Goal: Information Seeking & Learning: Learn about a topic

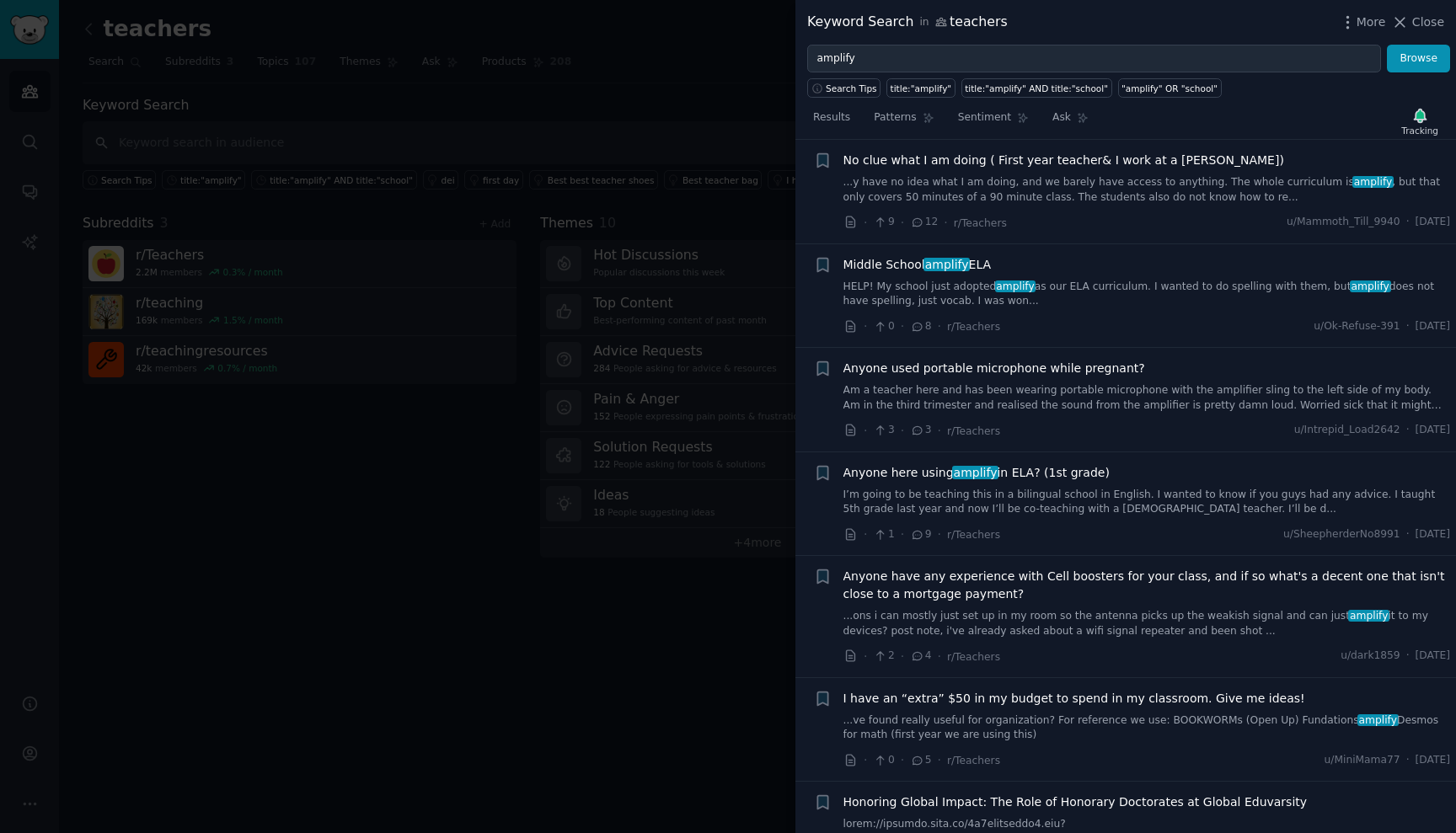
scroll to position [1274, 0]
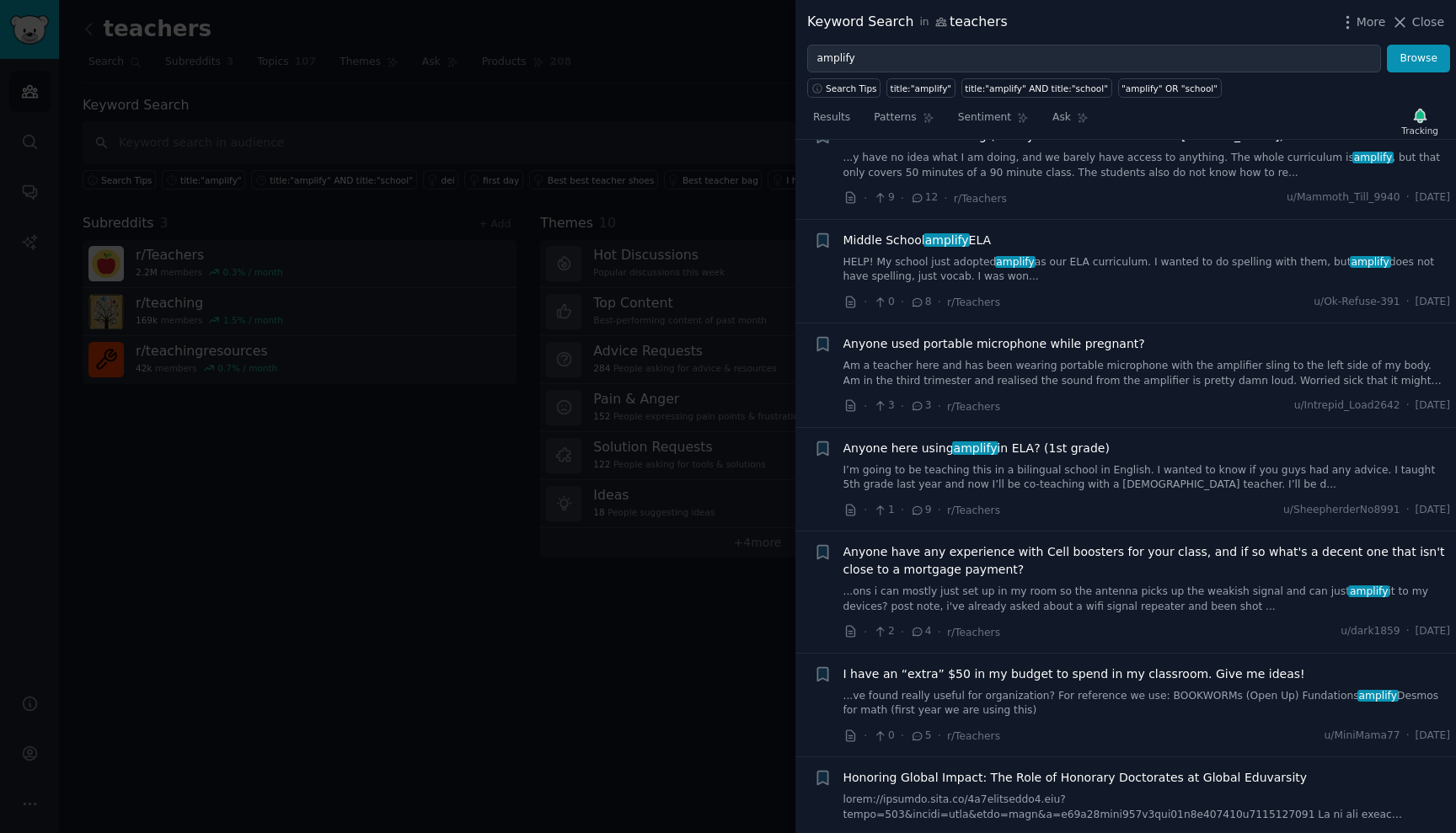
click at [1069, 469] on link "I’m going to be teaching this in a bilingual school in English. I wanted to kno…" at bounding box center [1147, 478] width 608 height 29
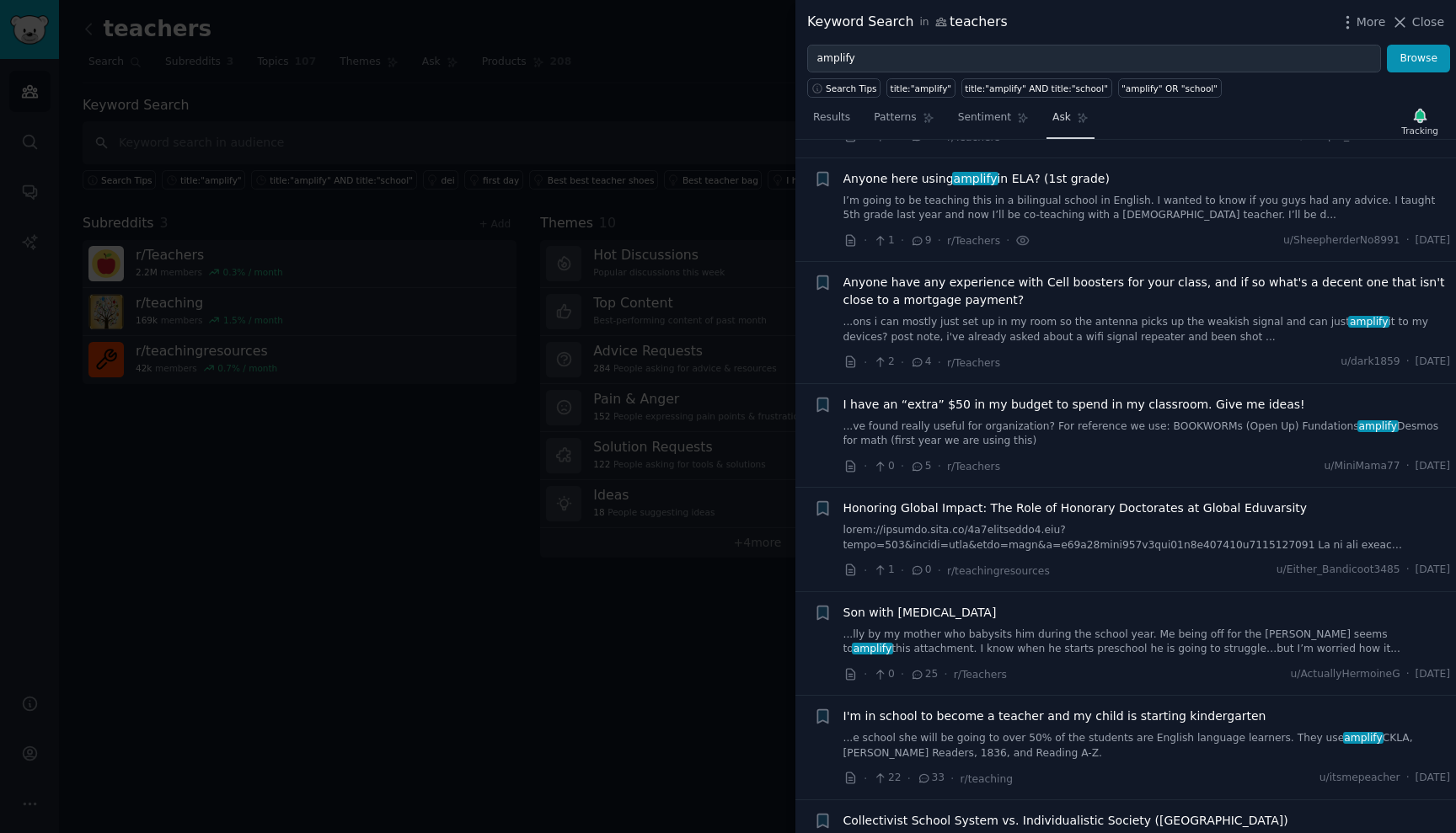
click at [1077, 122] on icon at bounding box center [1083, 118] width 12 height 12
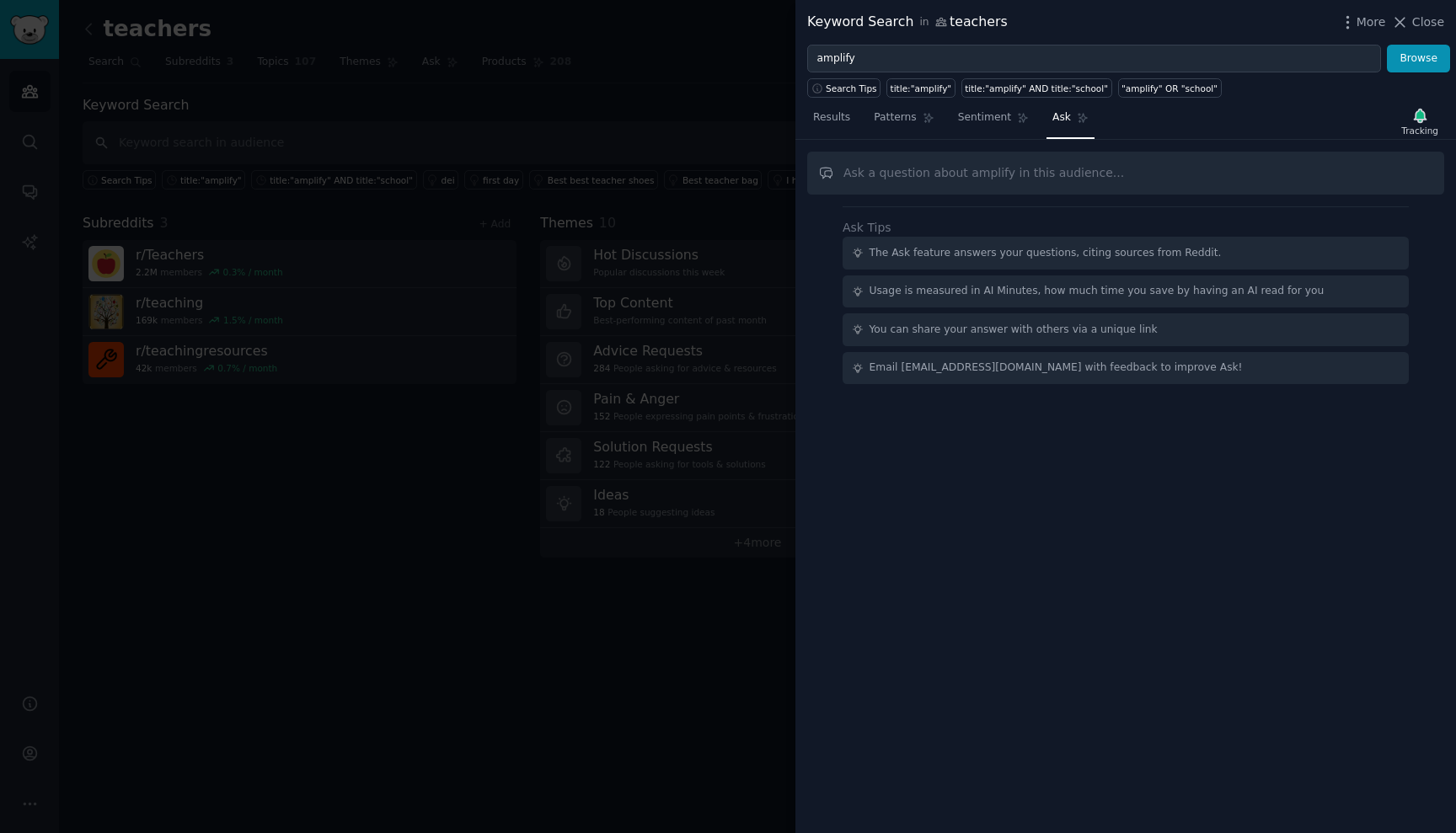
click at [944, 171] on input "text" at bounding box center [1125, 173] width 637 height 43
type input "what frustrates most people about amplify"
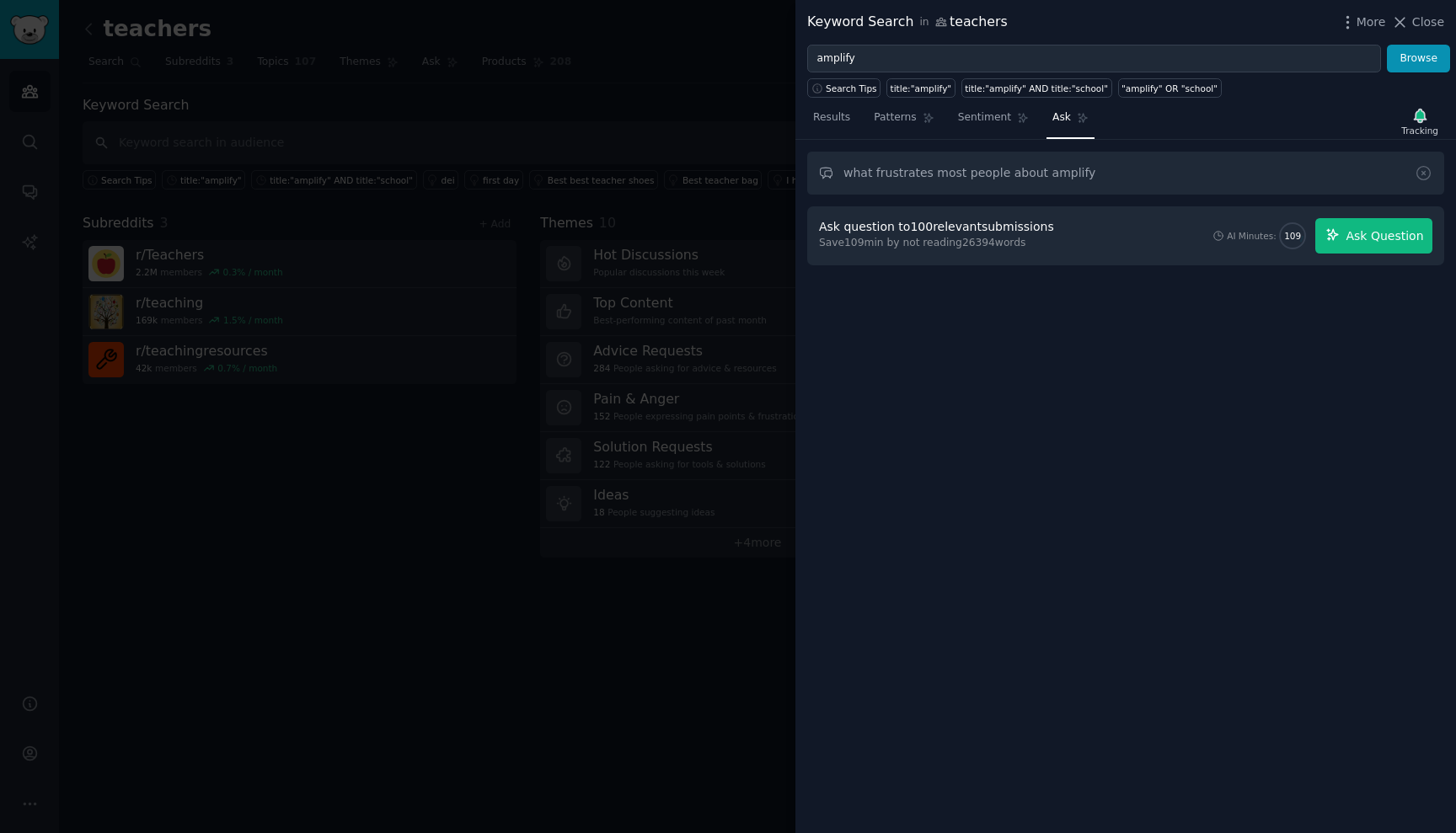
click at [1350, 236] on span "Ask Question" at bounding box center [1384, 236] width 77 height 18
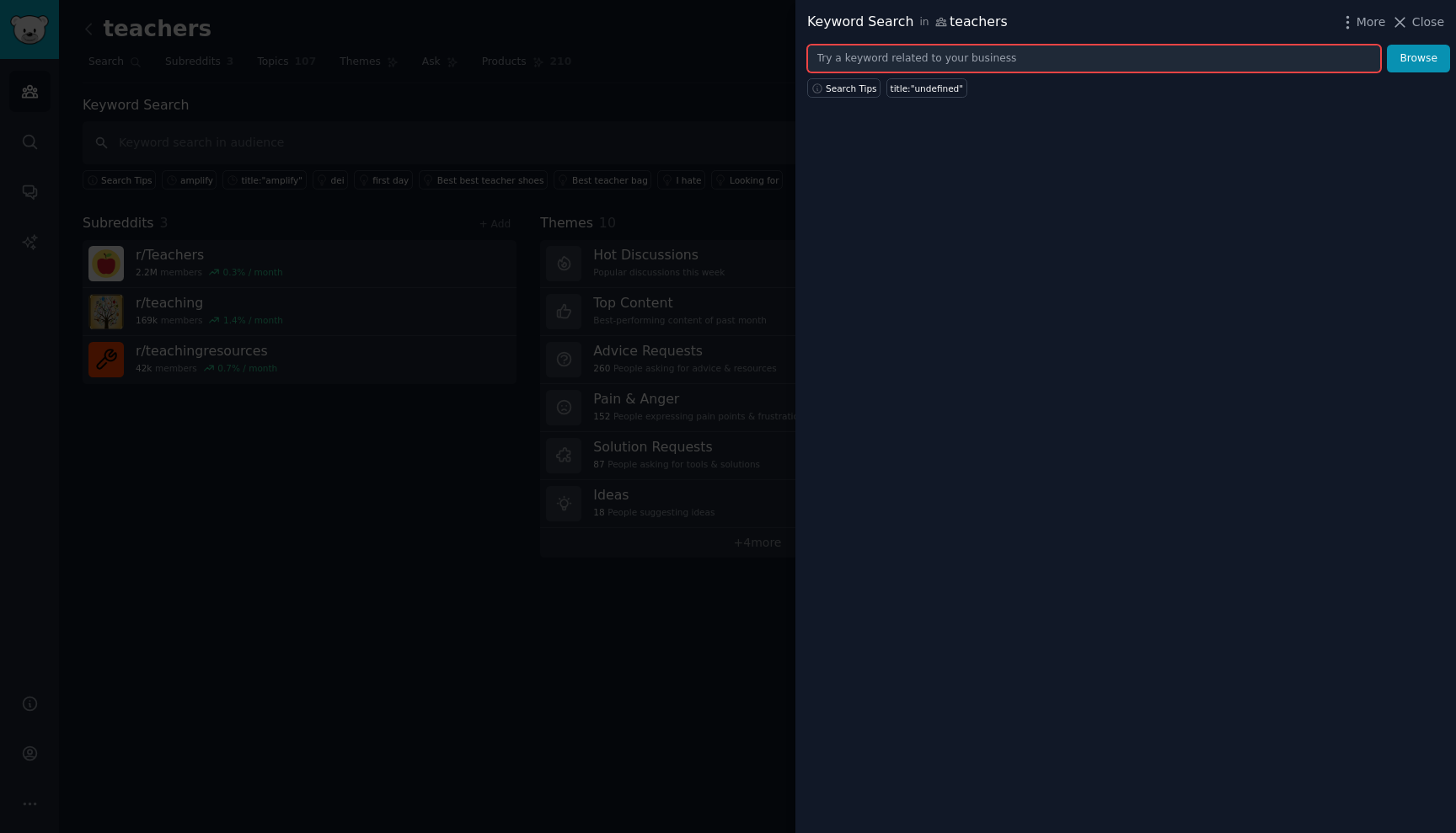
click at [1022, 56] on input "text" at bounding box center [1094, 58] width 574 height 28
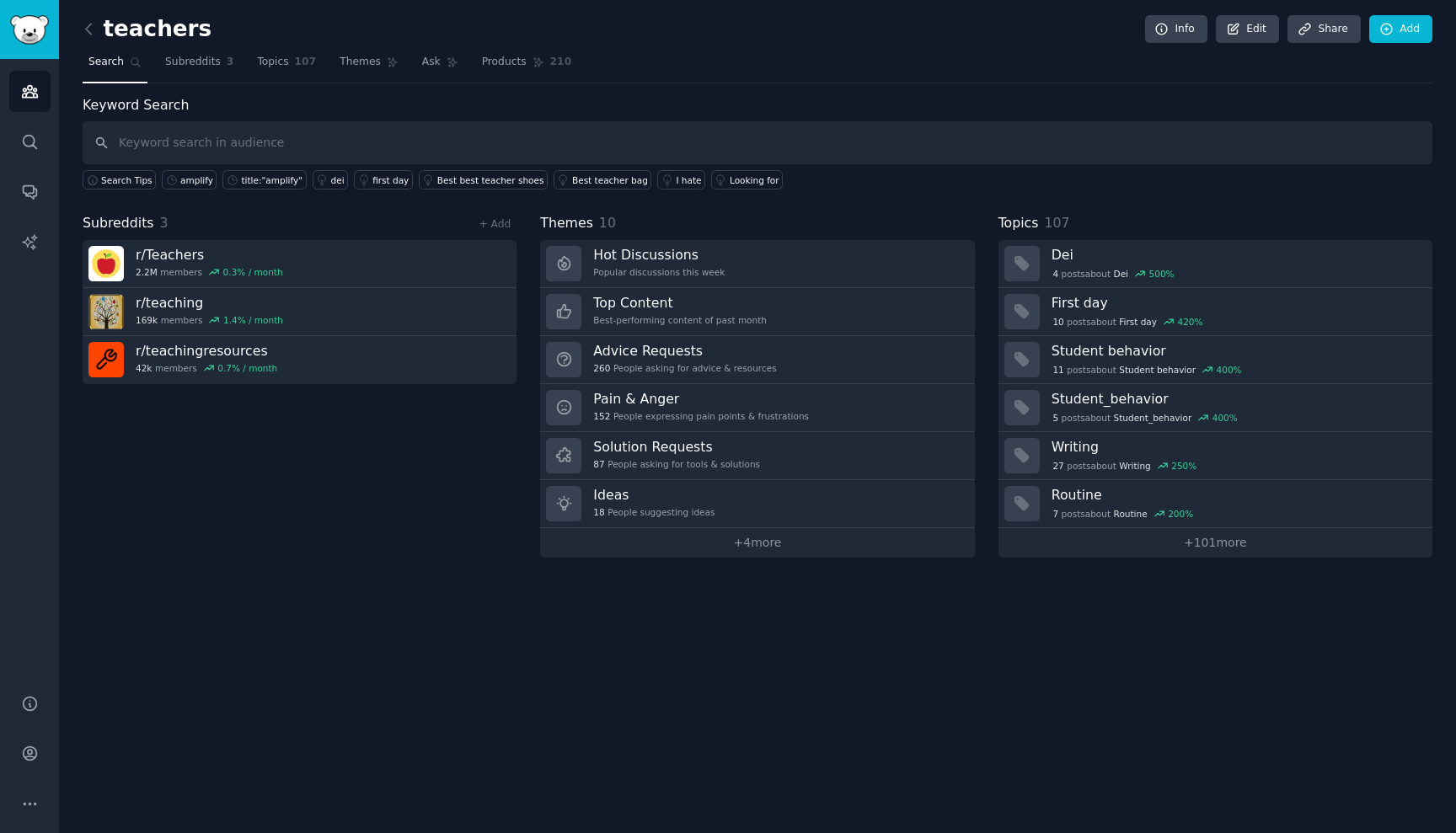
click at [853, 83] on div "teachers Info Edit Share Add Search Subreddits 3 Topics 107 Themes Ask Products…" at bounding box center [757, 290] width 1349 height 534
click at [19, 186] on link "Conversations" at bounding box center [30, 192] width 41 height 41
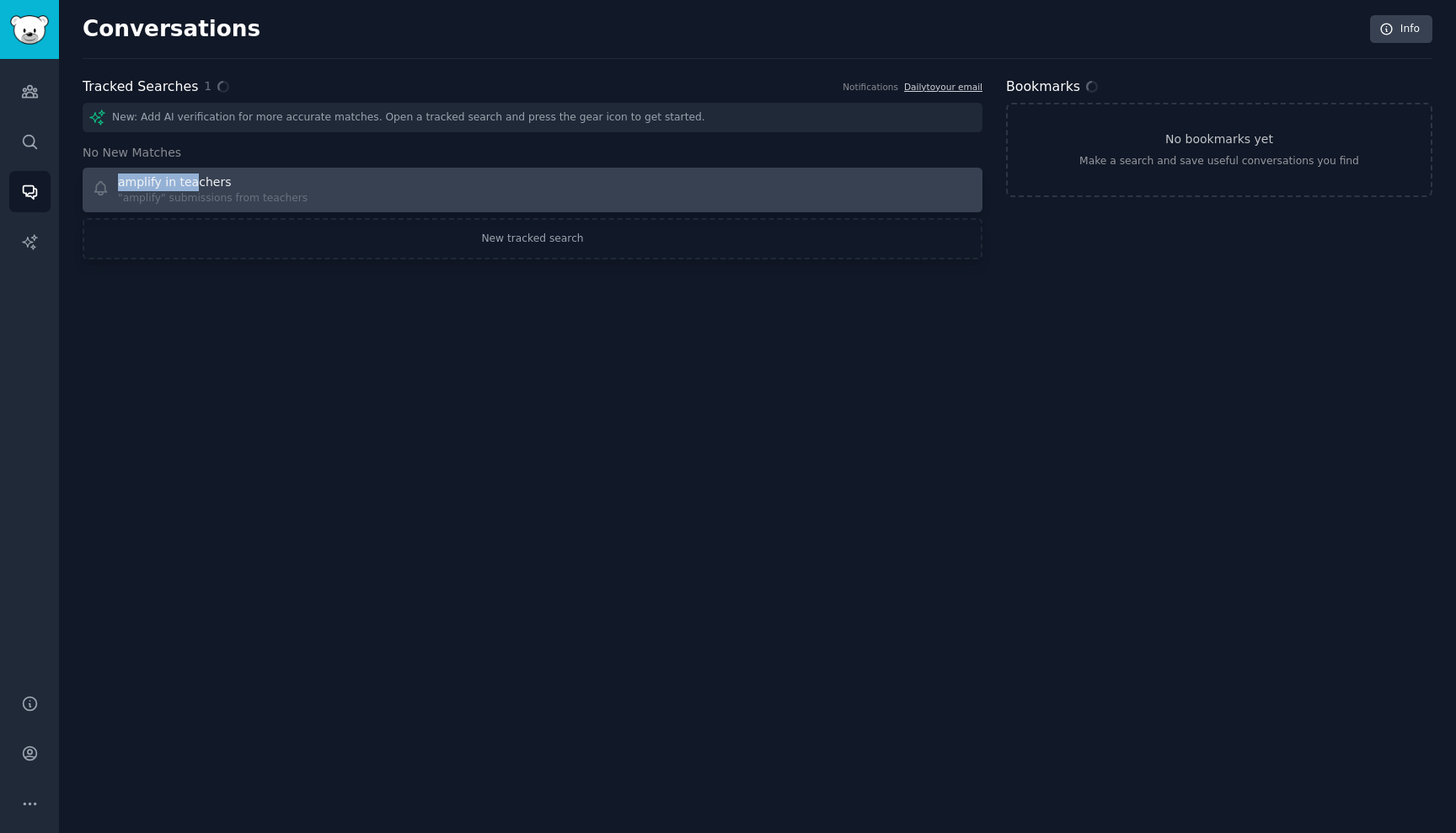
drag, startPoint x: 172, startPoint y: 164, endPoint x: 192, endPoint y: 181, distance: 26.2
click at [192, 181] on div "New: Add AI verification for more accurate matches. Open a tracked search and p…" at bounding box center [532, 181] width 900 height 156
click at [199, 181] on div "amplify in teachers" at bounding box center [174, 182] width 113 height 18
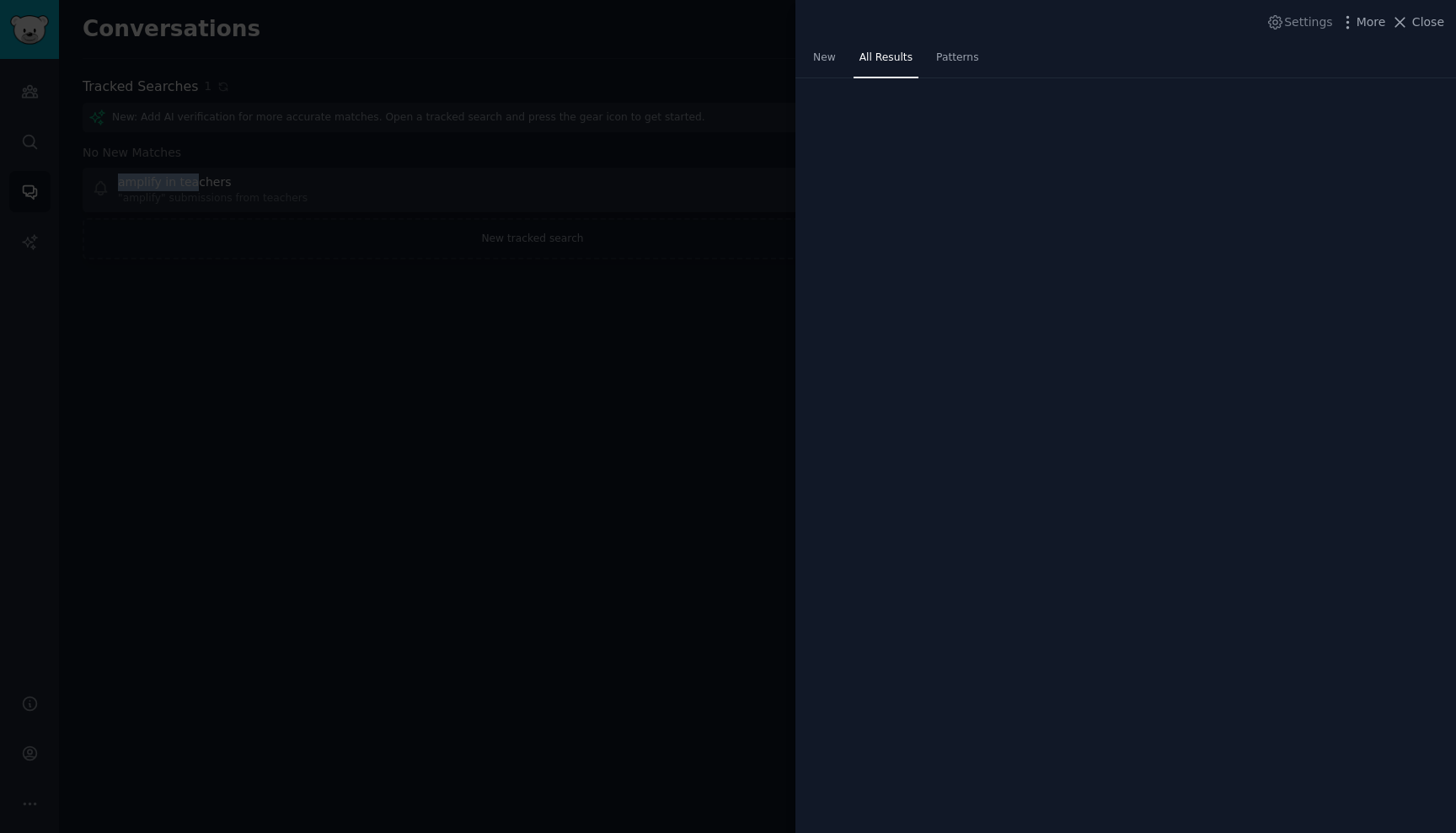
click at [203, 127] on div at bounding box center [728, 416] width 1456 height 833
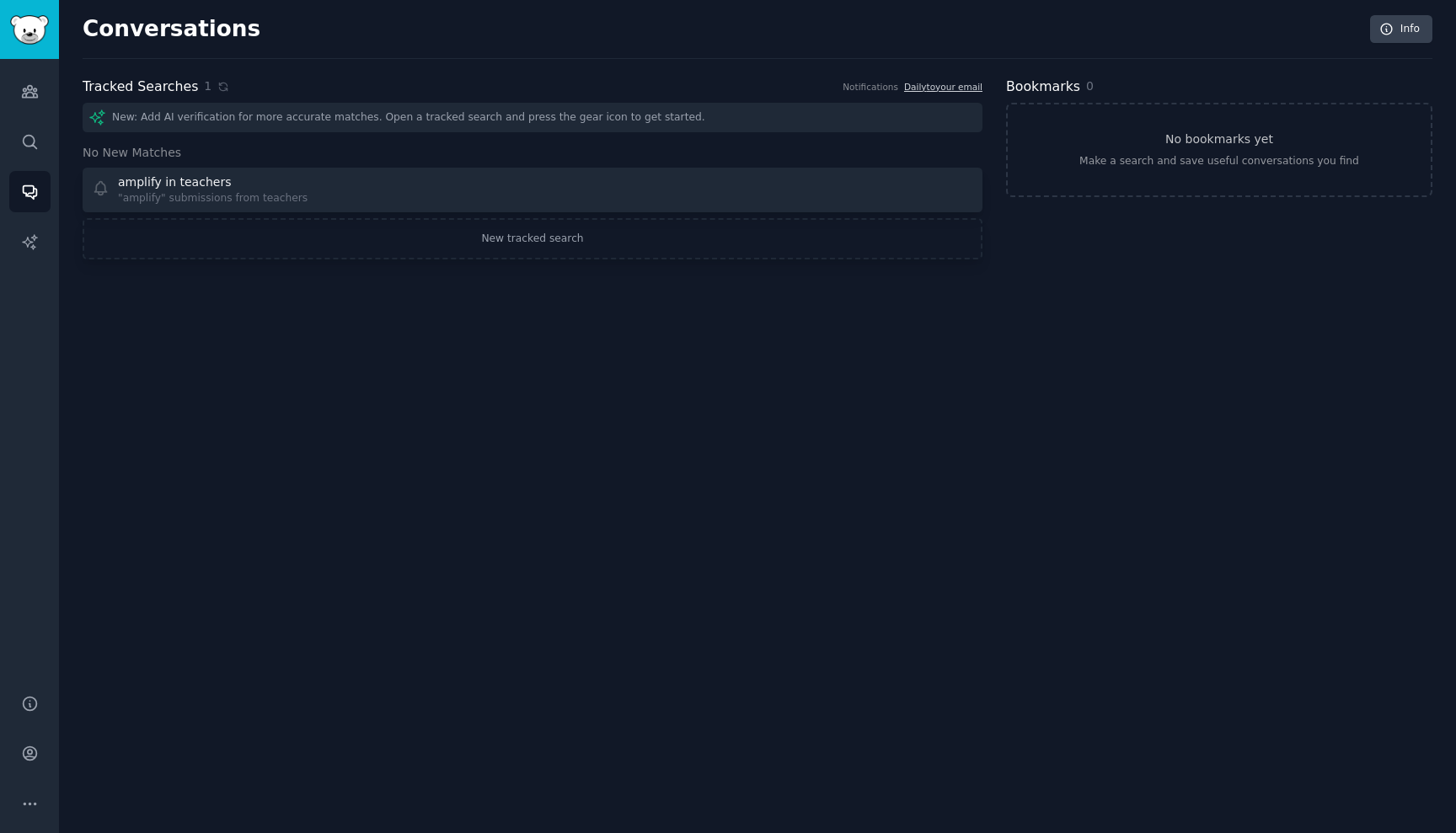
click at [250, 125] on div "New: Add AI verification for more accurate matches. Open a tracked search and p…" at bounding box center [532, 118] width 900 height 29
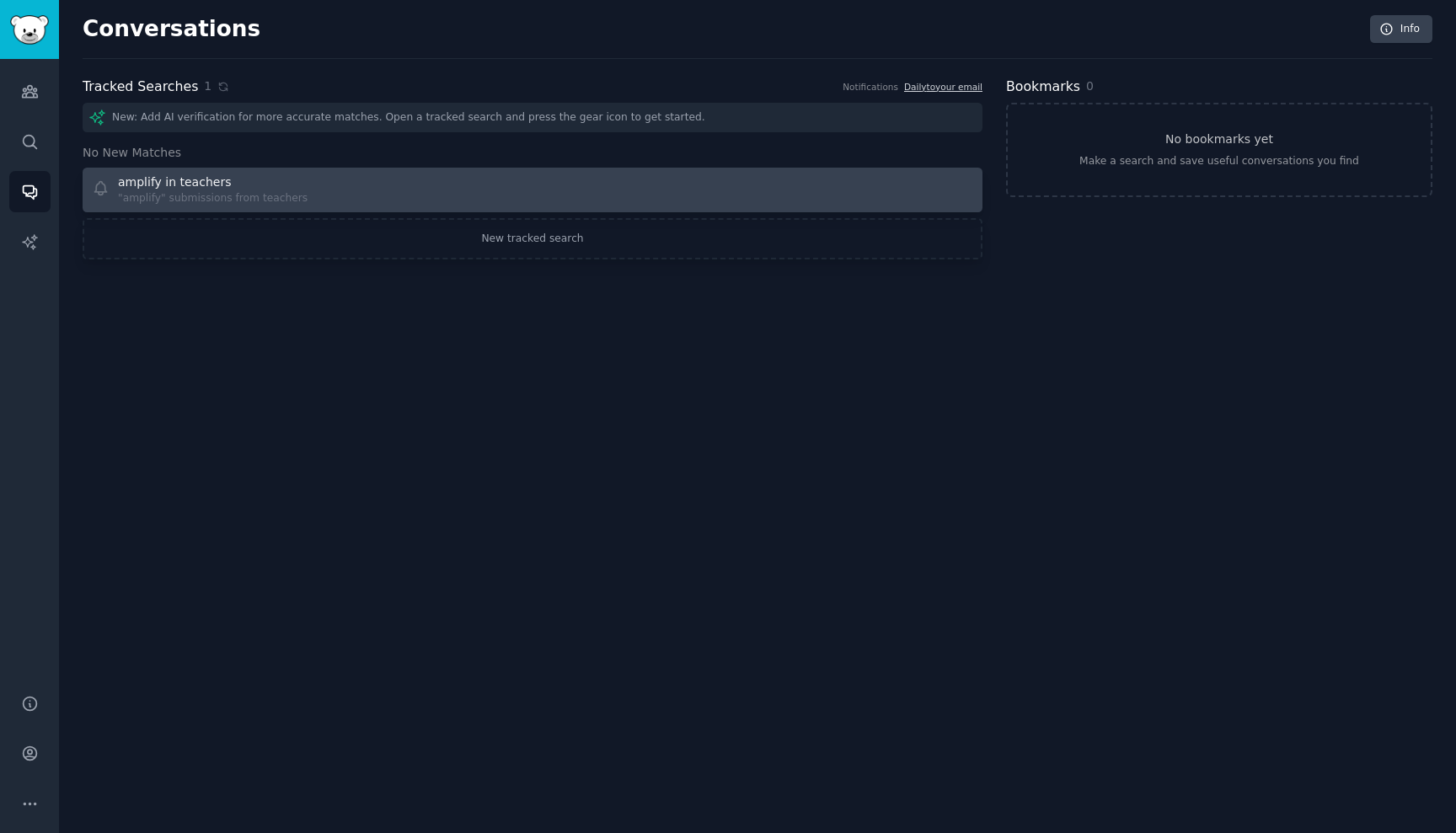
click at [254, 193] on div ""amplify" submissions from teachers" at bounding box center [212, 199] width 190 height 15
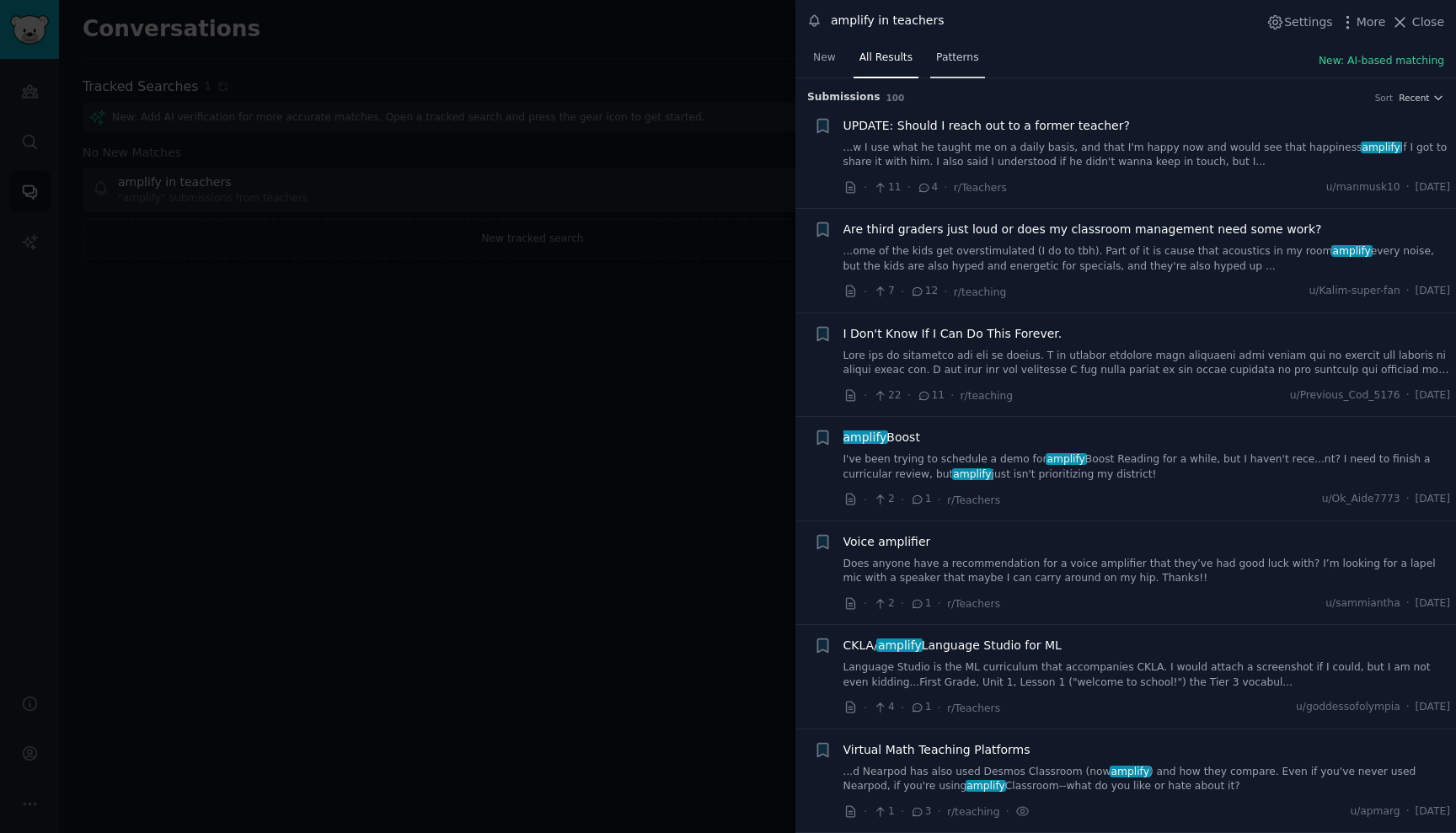
click at [957, 63] on span "Patterns" at bounding box center [957, 58] width 42 height 15
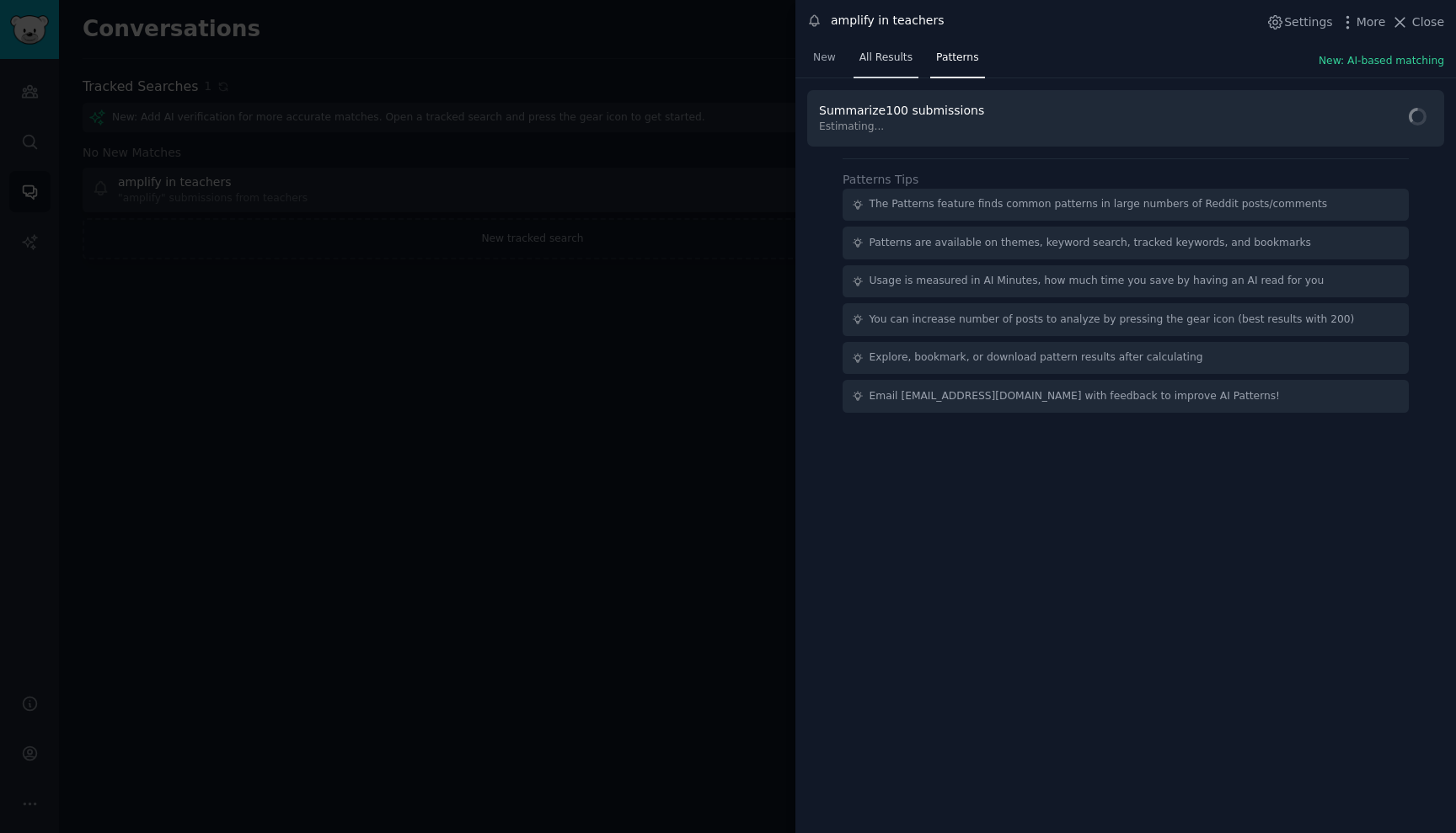
click at [898, 58] on span "All Results" at bounding box center [886, 58] width 53 height 15
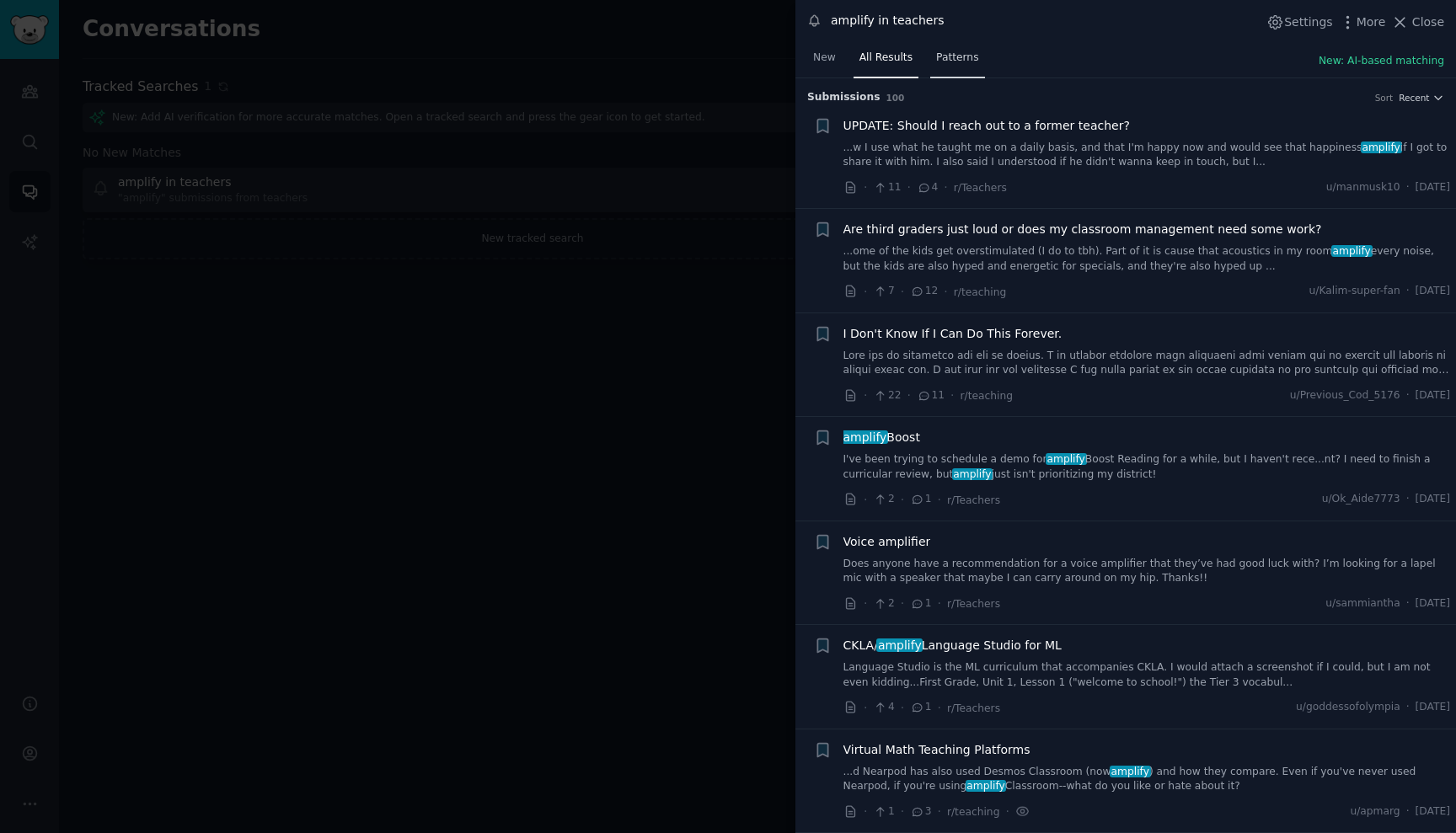
click at [945, 60] on span "Patterns" at bounding box center [957, 58] width 42 height 15
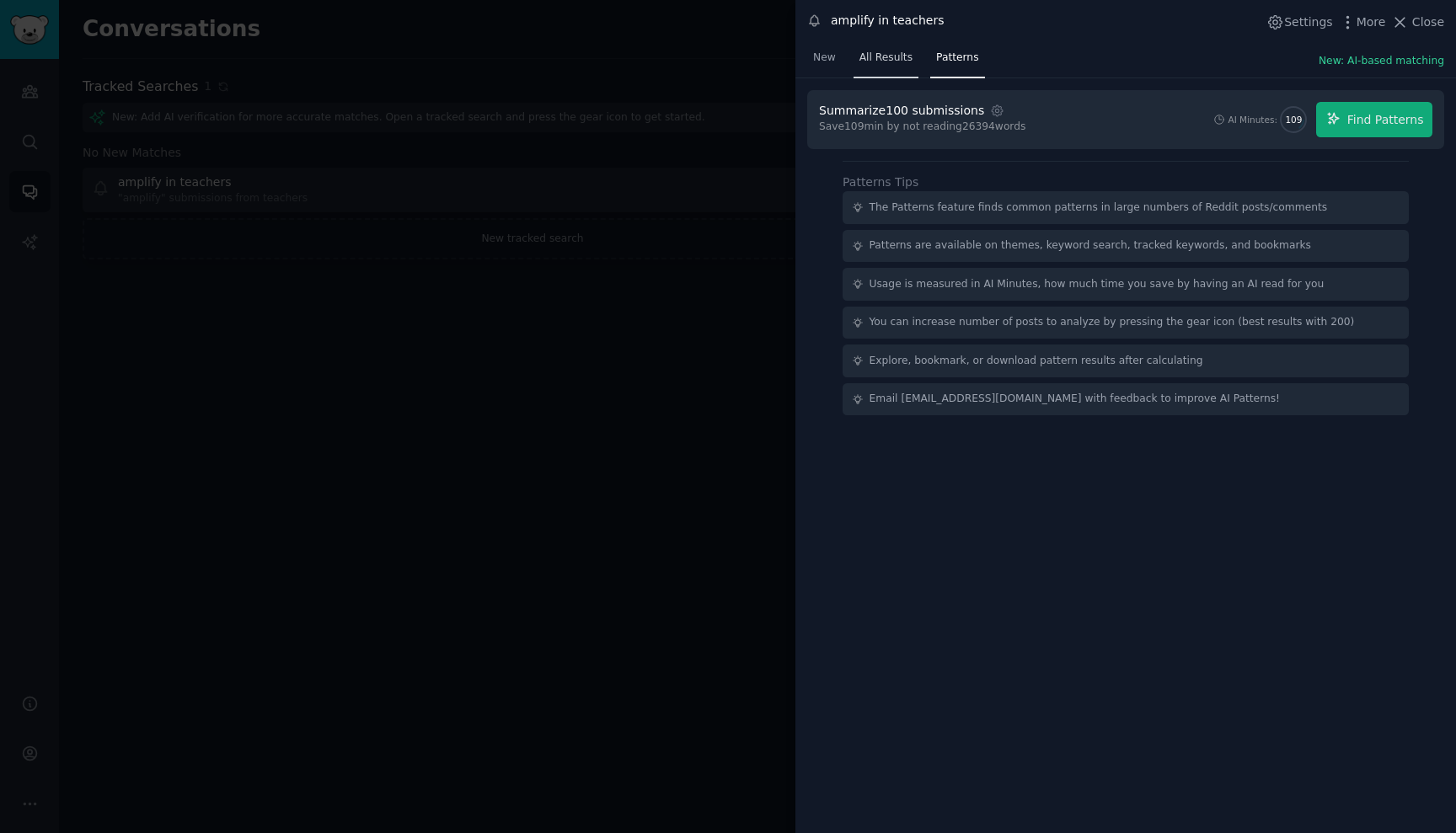
click at [855, 55] on link "All Results" at bounding box center [885, 62] width 64 height 34
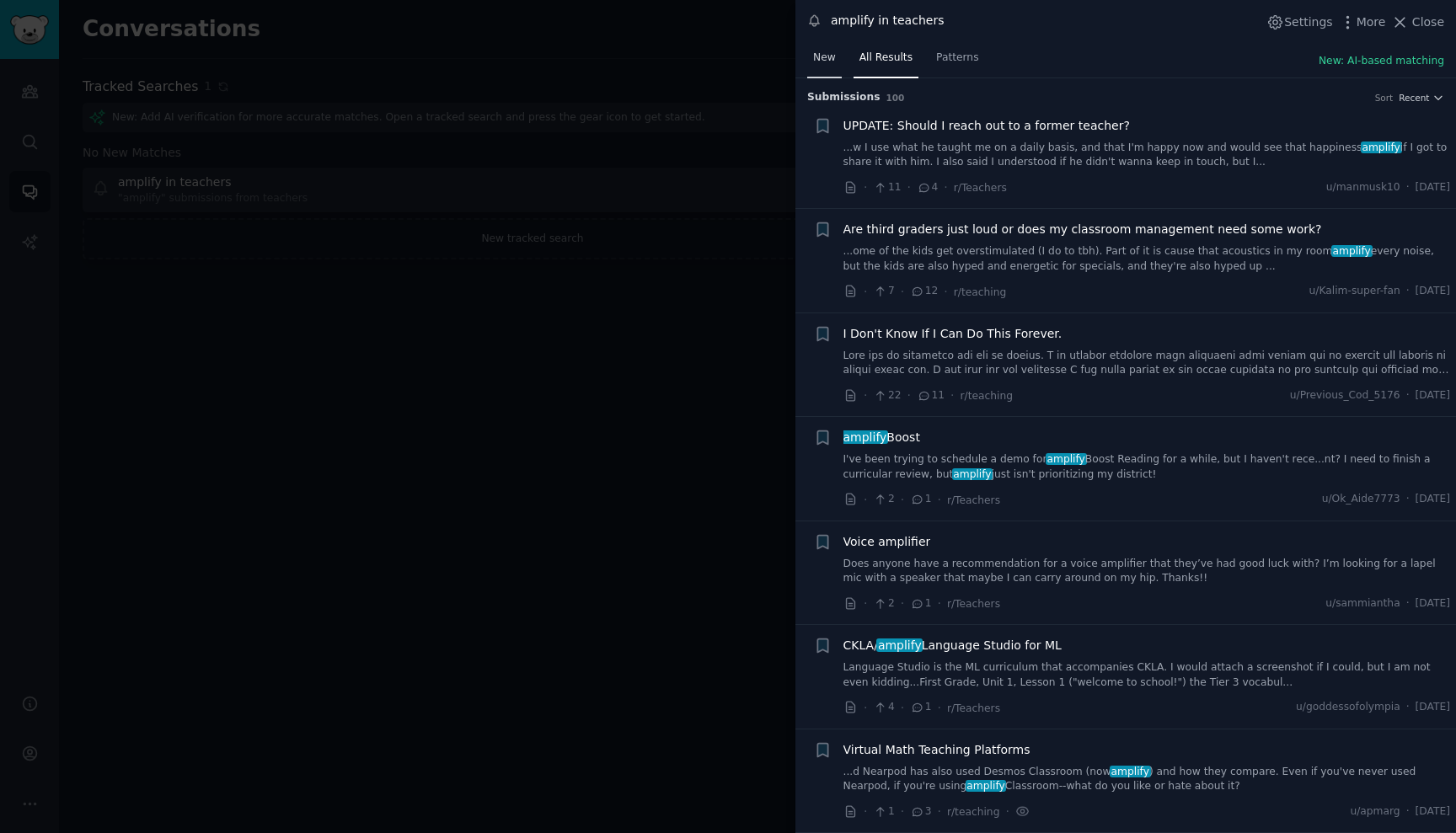
click at [827, 57] on span "New" at bounding box center [824, 58] width 22 height 15
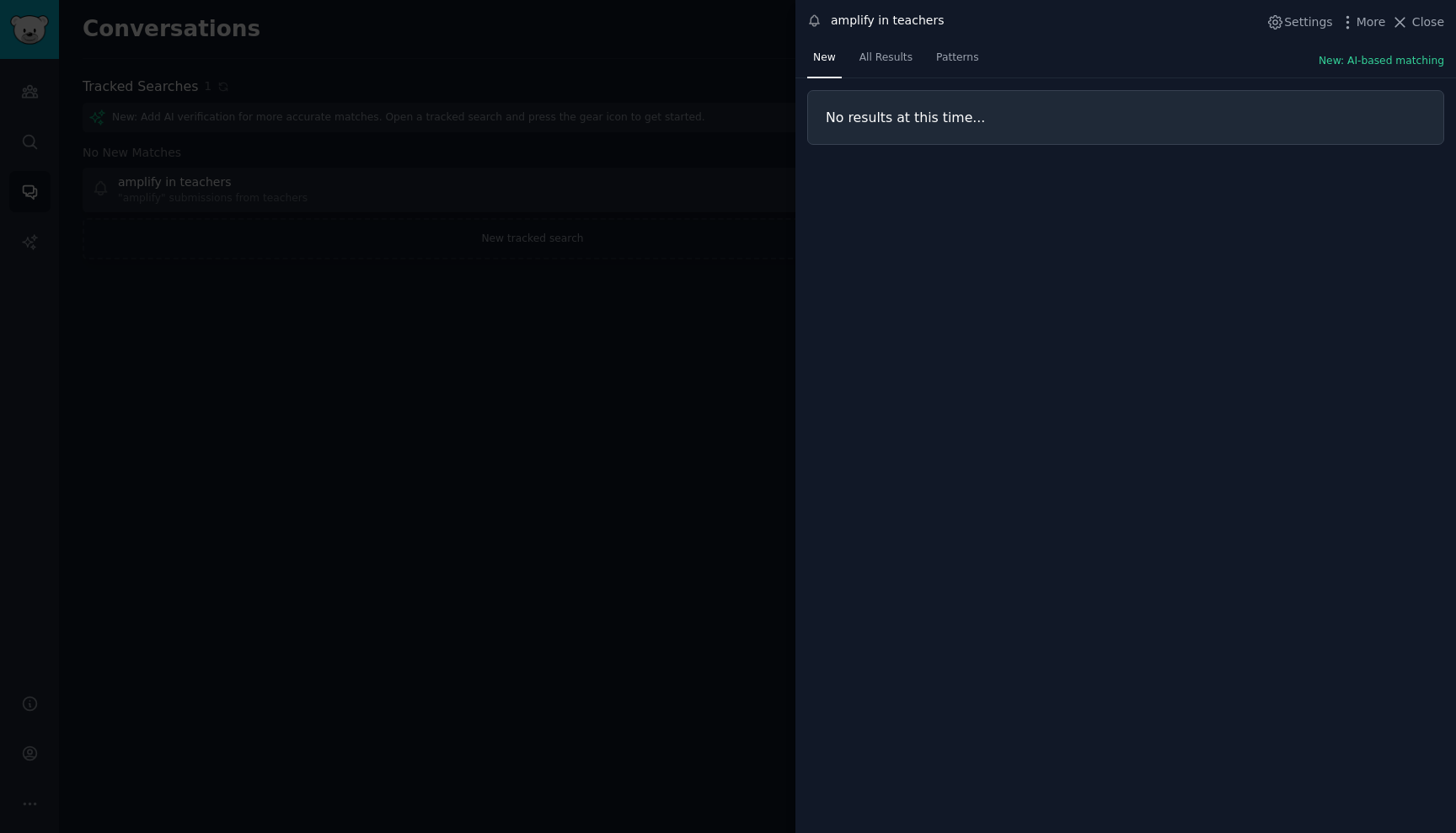
click at [634, 469] on div at bounding box center [728, 416] width 1456 height 833
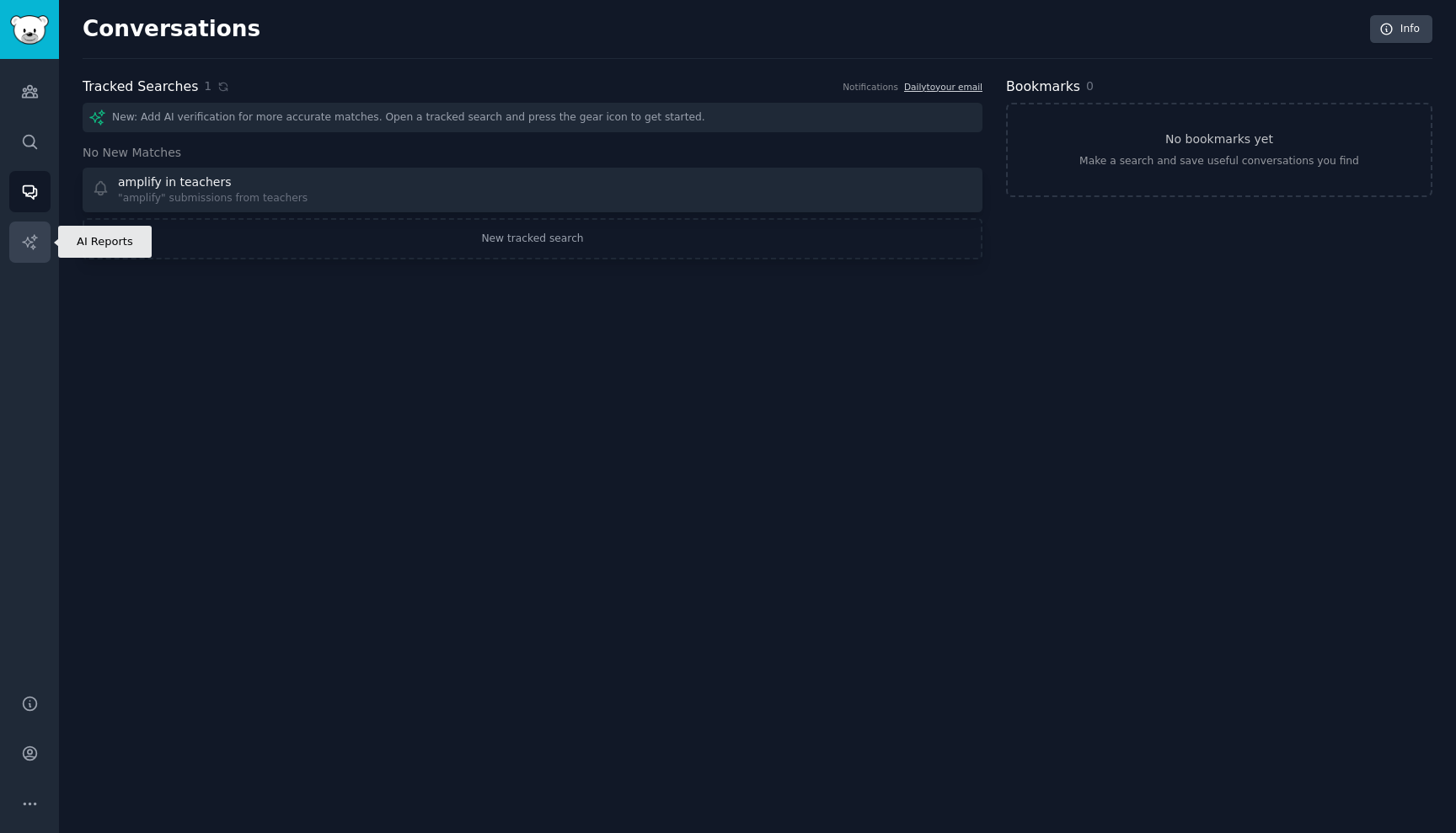
click at [32, 246] on icon "Sidebar" at bounding box center [28, 241] width 15 height 15
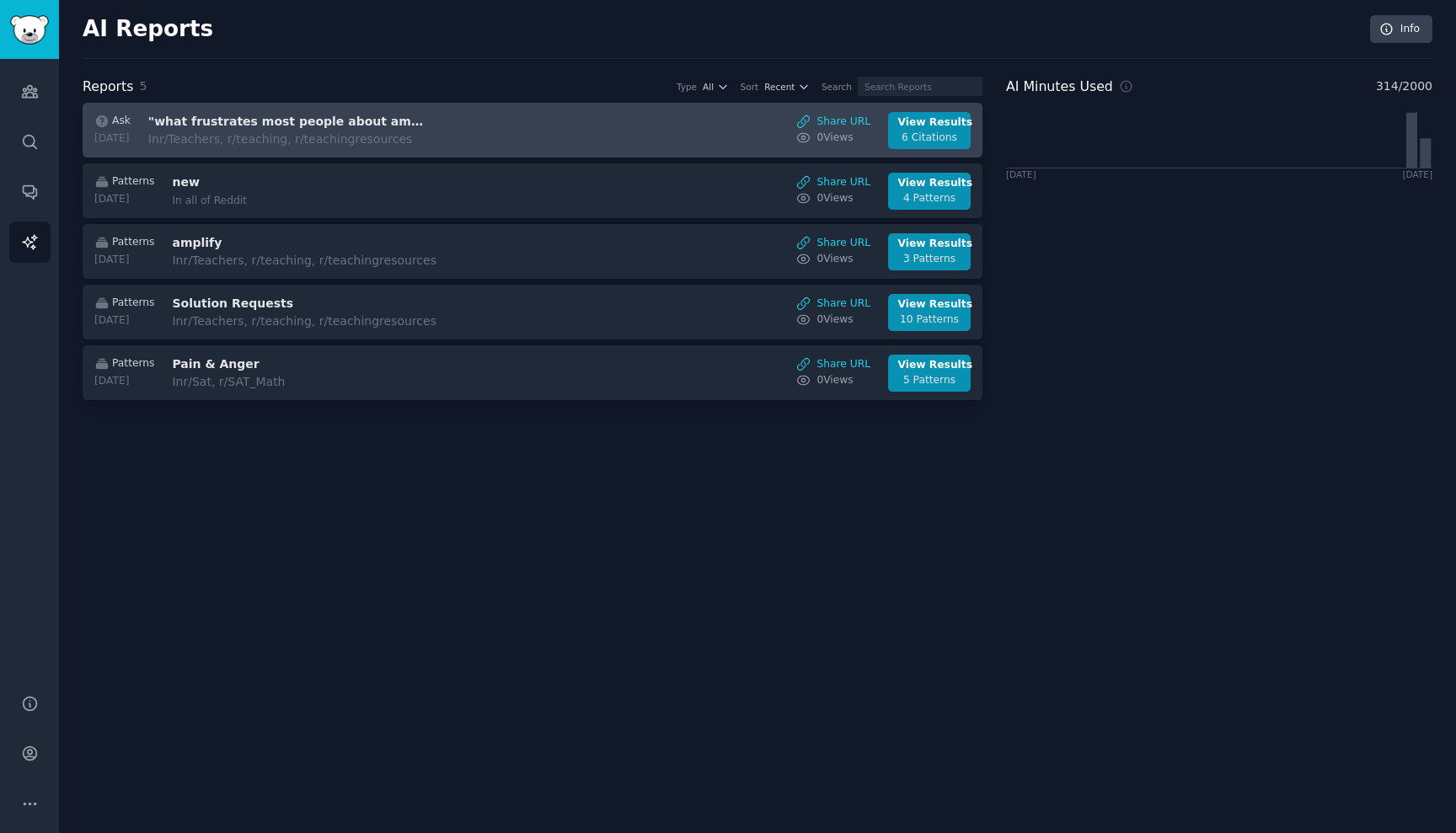
click at [364, 127] on h3 ""what frustrates most people about amplify"" at bounding box center [290, 121] width 283 height 18
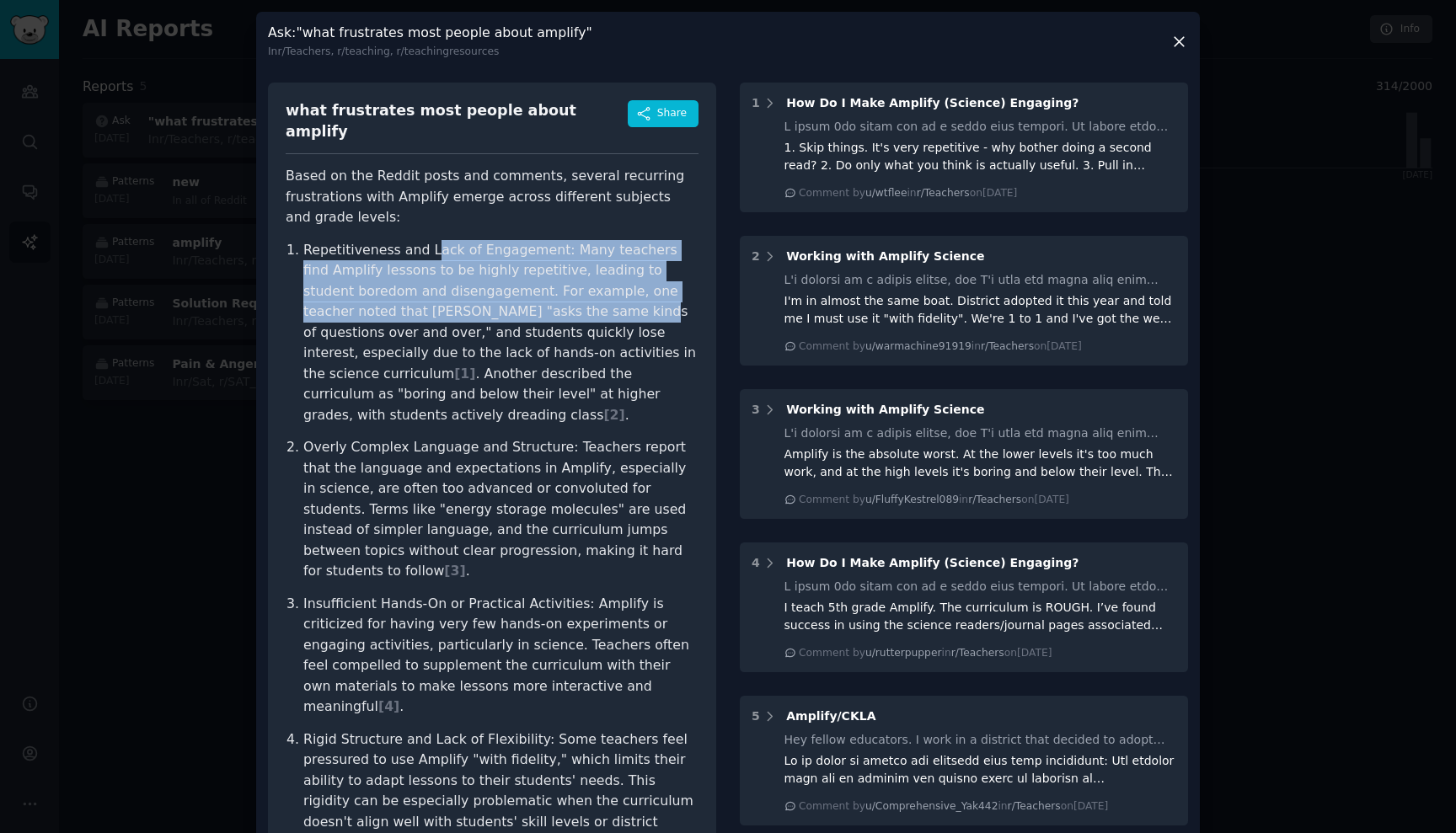
drag, startPoint x: 425, startPoint y: 233, endPoint x: 529, endPoint y: 285, distance: 116.3
click at [529, 285] on p "Repetitiveness and Lack of Engagement: Many teachers find Amplify lessons to be…" at bounding box center [501, 333] width 395 height 187
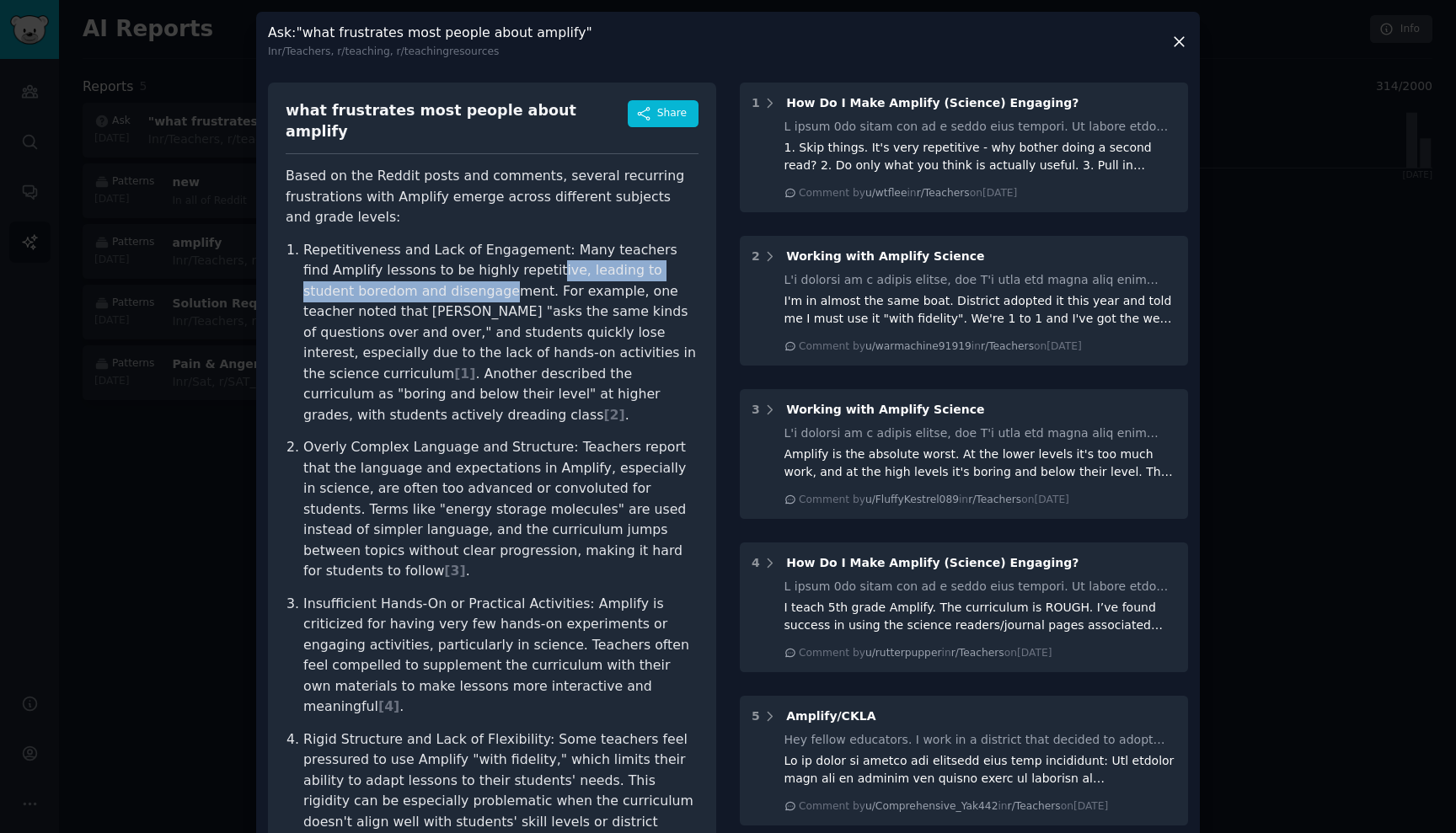
drag, startPoint x: 447, startPoint y: 271, endPoint x: 511, endPoint y: 257, distance: 65.5
click at [511, 257] on p "Repetitiveness and Lack of Engagement: Many teachers find Amplify lessons to be…" at bounding box center [501, 333] width 395 height 187
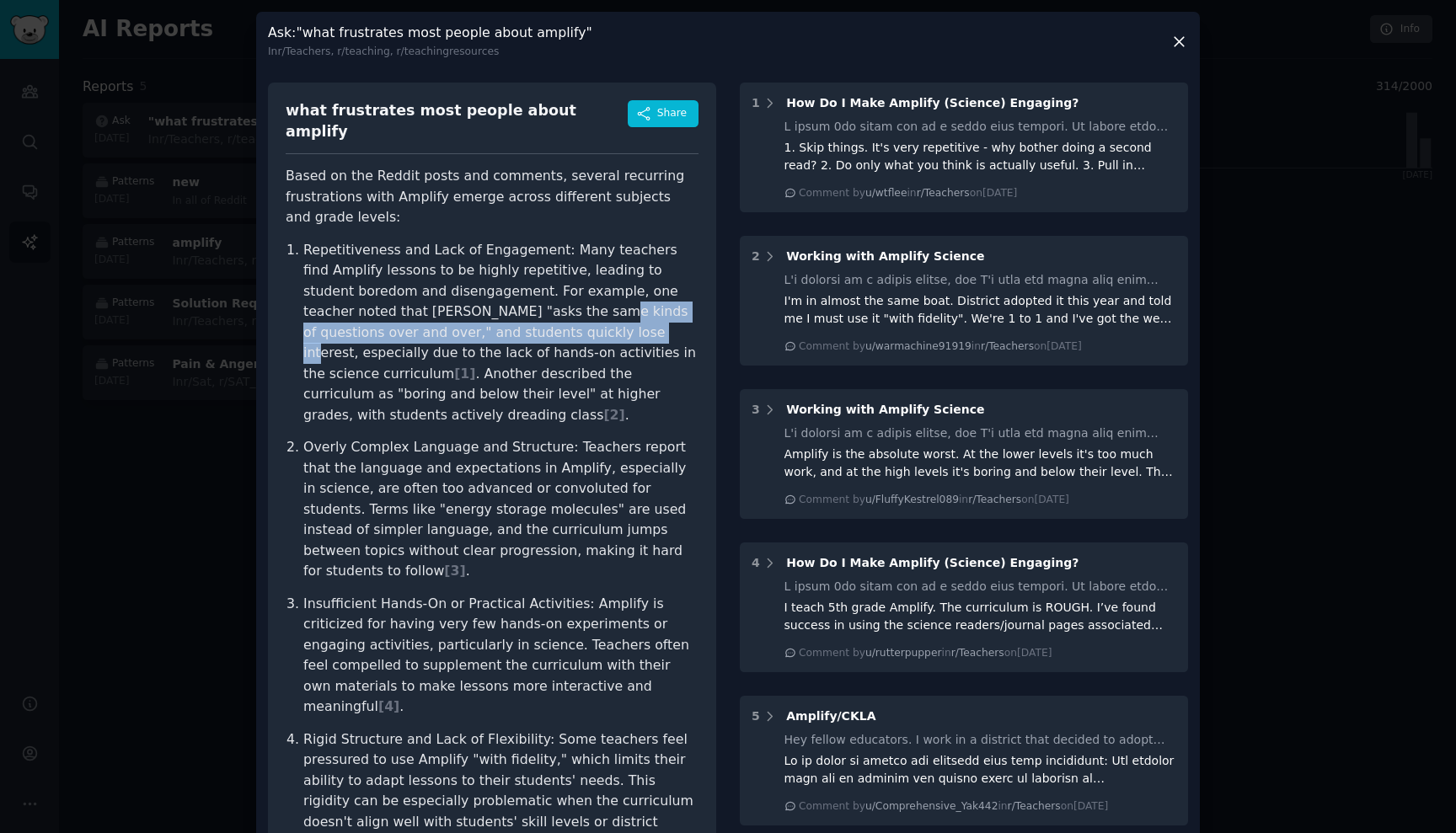
drag, startPoint x: 501, startPoint y: 292, endPoint x: 505, endPoint y: 316, distance: 24.3
click at [505, 316] on p "Repetitiveness and Lack of Engagement: Many teachers find Amplify lessons to be…" at bounding box center [501, 333] width 395 height 187
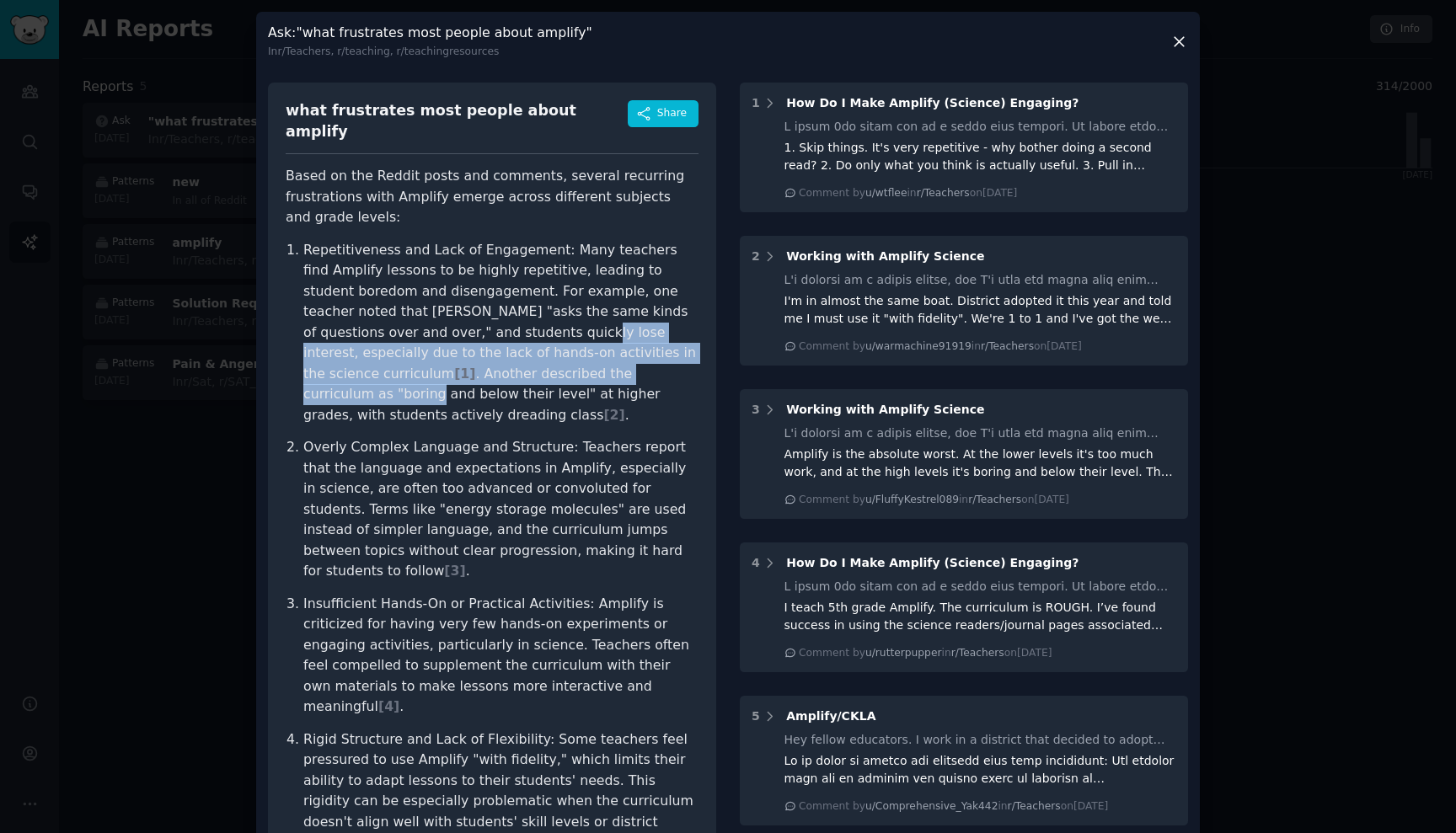
drag, startPoint x: 447, startPoint y: 307, endPoint x: 517, endPoint y: 352, distance: 83.2
click at [517, 352] on p "Repetitiveness and Lack of Engagement: Many teachers find Amplify lessons to be…" at bounding box center [501, 333] width 395 height 187
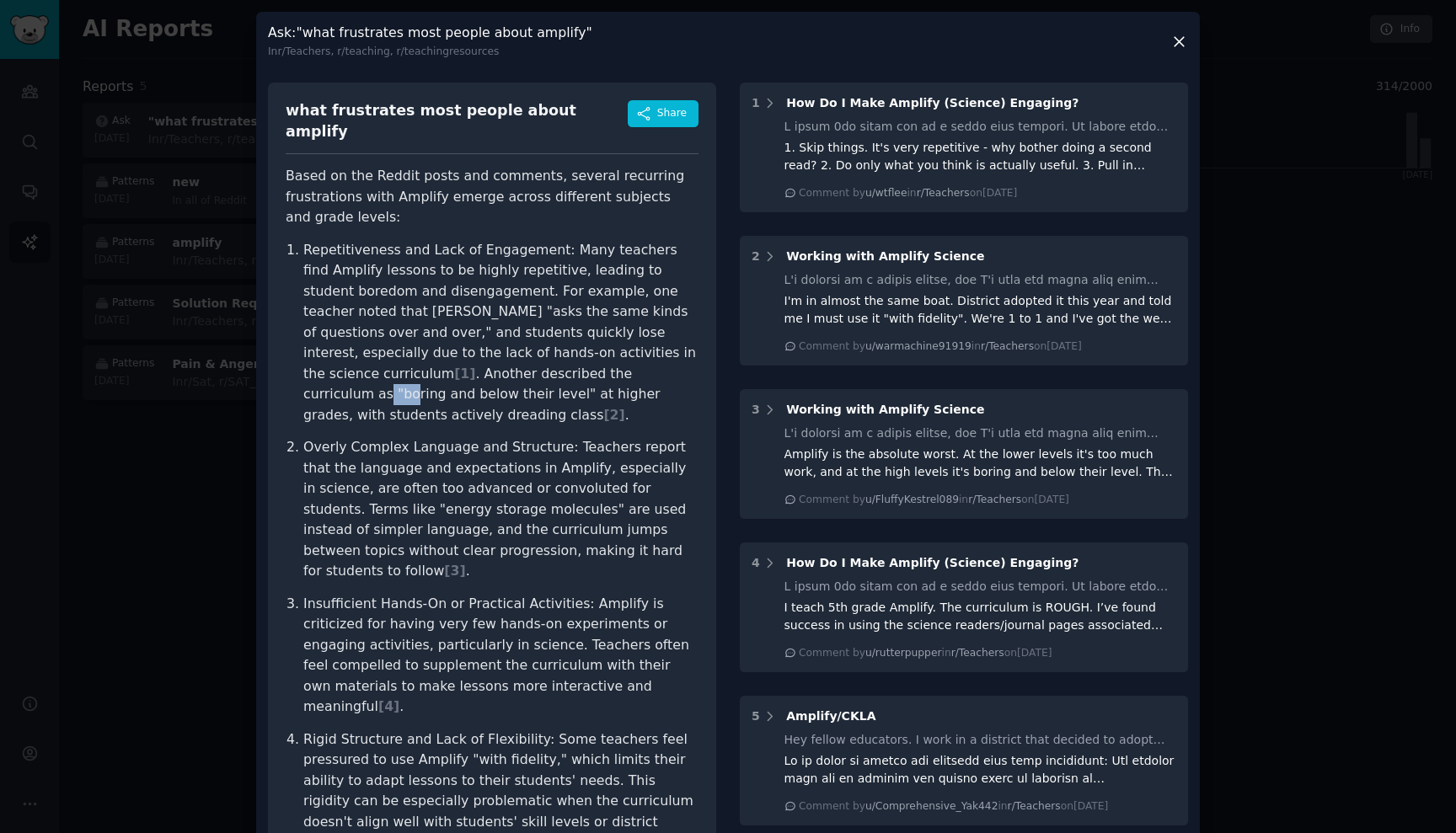
drag, startPoint x: 492, startPoint y: 356, endPoint x: 469, endPoint y: 361, distance: 23.5
click at [469, 361] on p "Repetitiveness and Lack of Engagement: Many teachers find Amplify lessons to be…" at bounding box center [501, 333] width 395 height 187
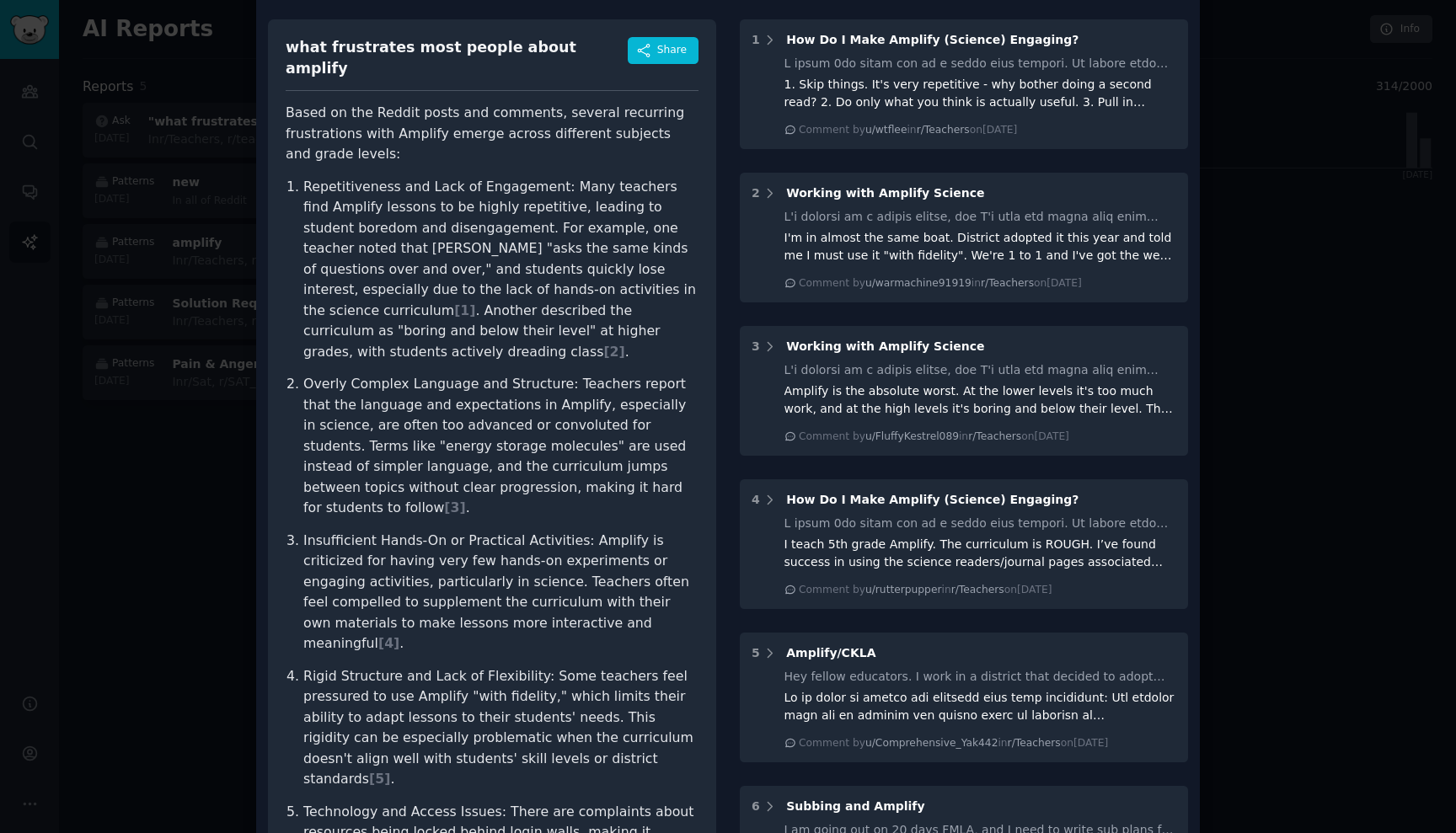
scroll to position [64, 0]
click at [473, 372] on p "Overly Complex Language and Structure: Teachers report that the language and ex…" at bounding box center [501, 444] width 395 height 145
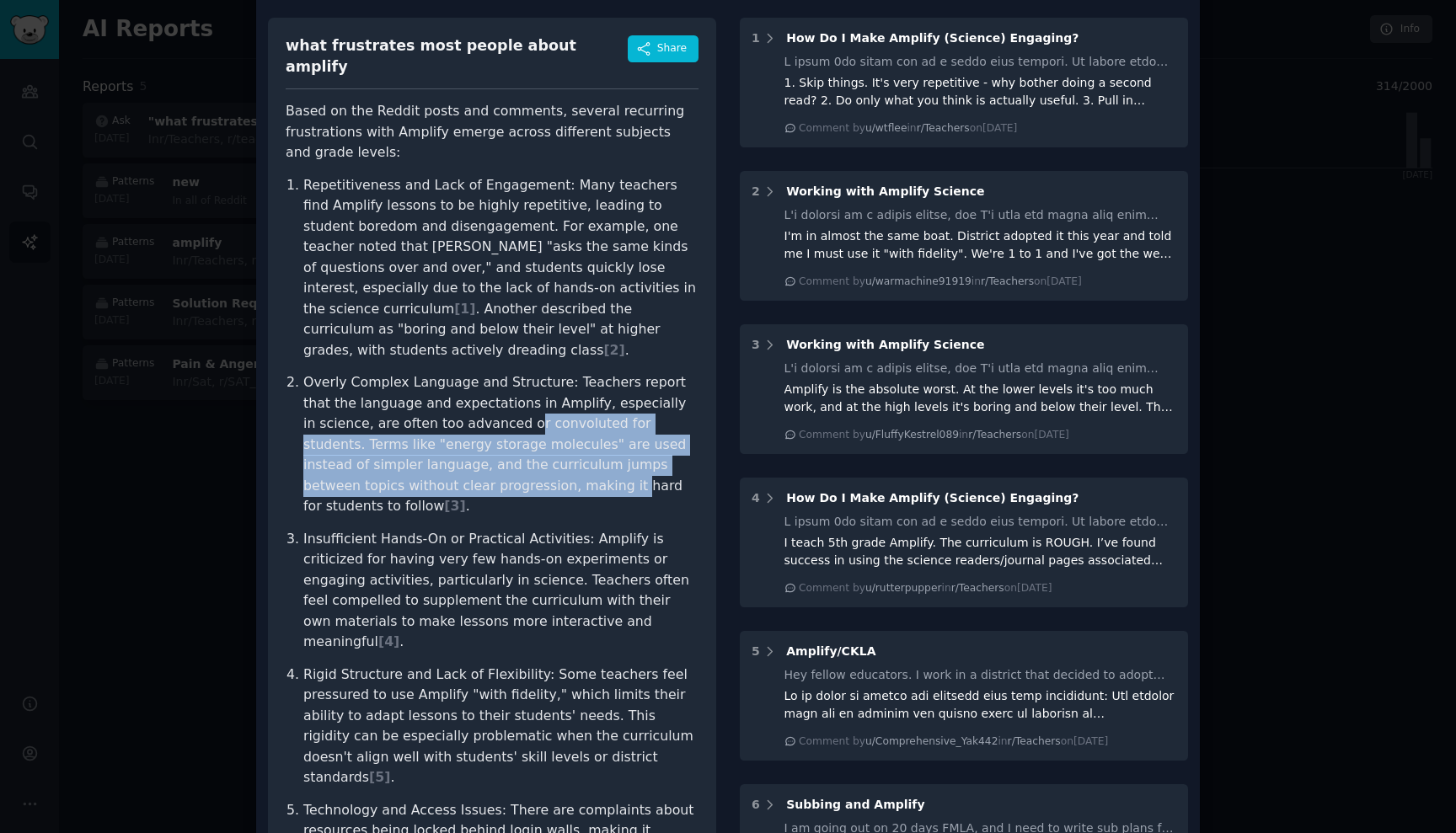
drag, startPoint x: 450, startPoint y: 376, endPoint x: 439, endPoint y: 435, distance: 60.0
click at [439, 435] on p "Overly Complex Language and Structure: Teachers report that the language and ex…" at bounding box center [501, 444] width 395 height 145
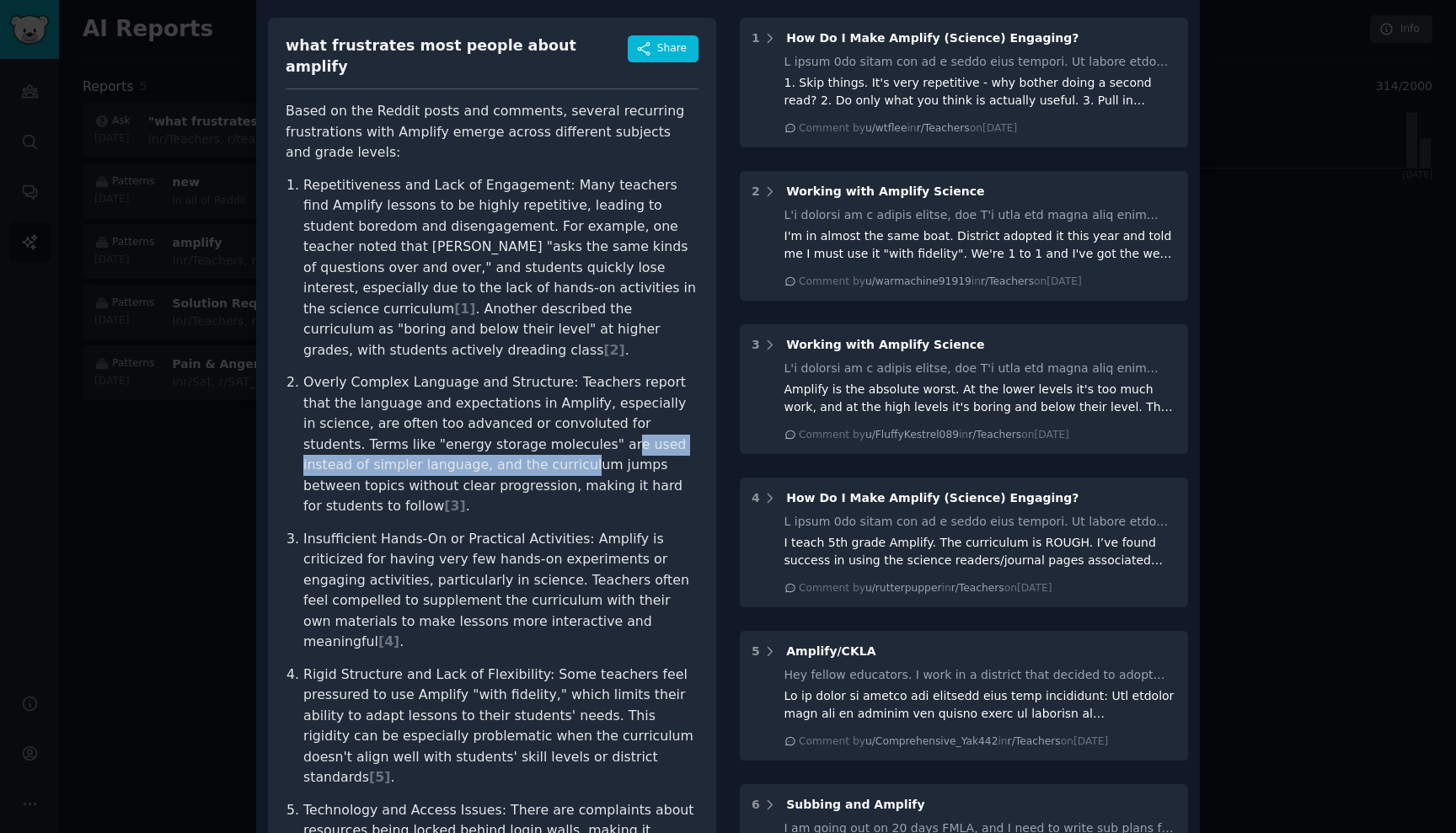
drag, startPoint x: 486, startPoint y: 400, endPoint x: 457, endPoint y: 428, distance: 40.3
click at [457, 428] on p "Overly Complex Language and Structure: Teachers report that the language and ex…" at bounding box center [501, 444] width 395 height 145
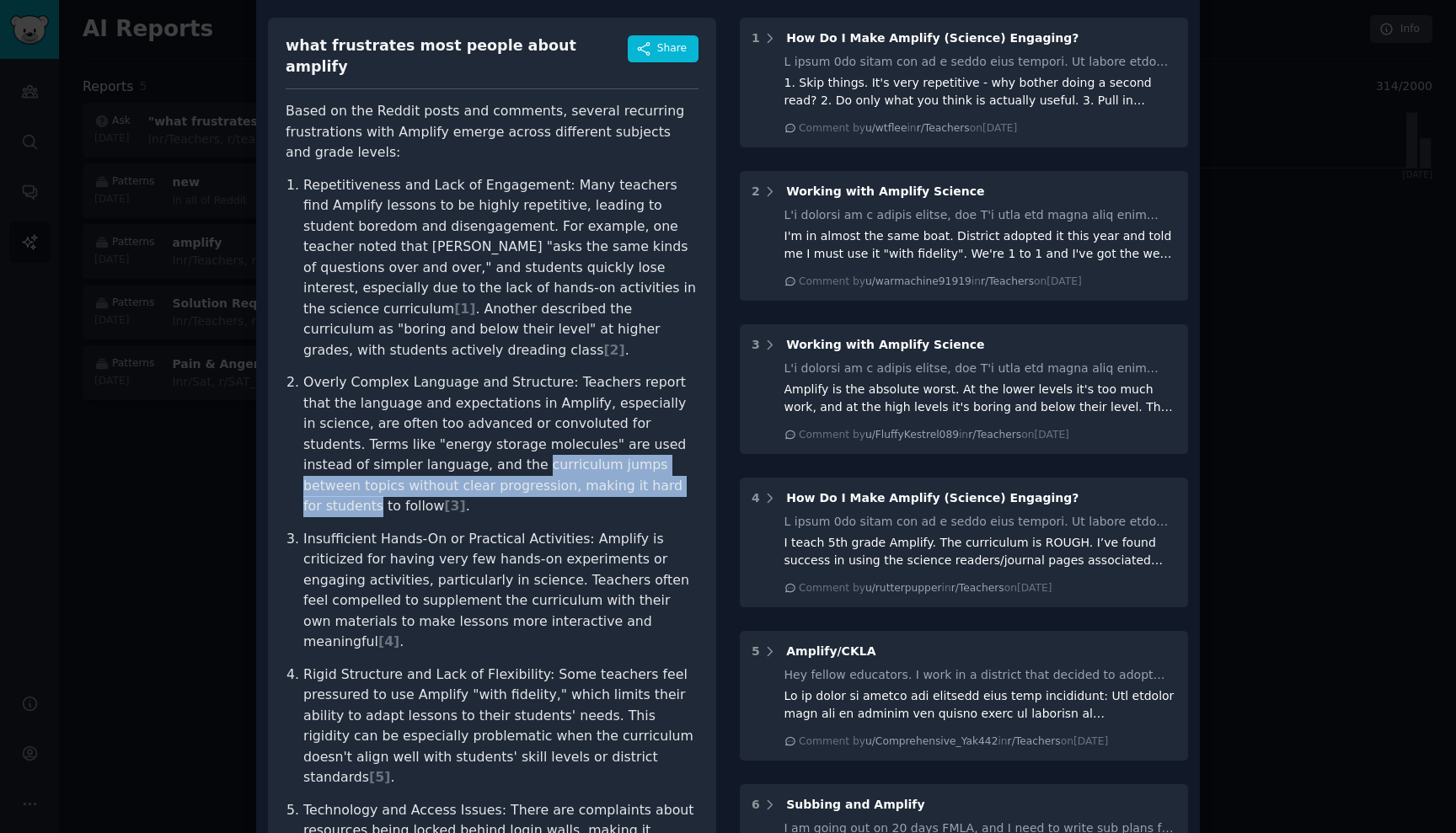
drag, startPoint x: 457, startPoint y: 428, endPoint x: 506, endPoint y: 448, distance: 52.9
click at [506, 448] on p "Overly Complex Language and Structure: Teachers report that the language and ex…" at bounding box center [501, 444] width 395 height 145
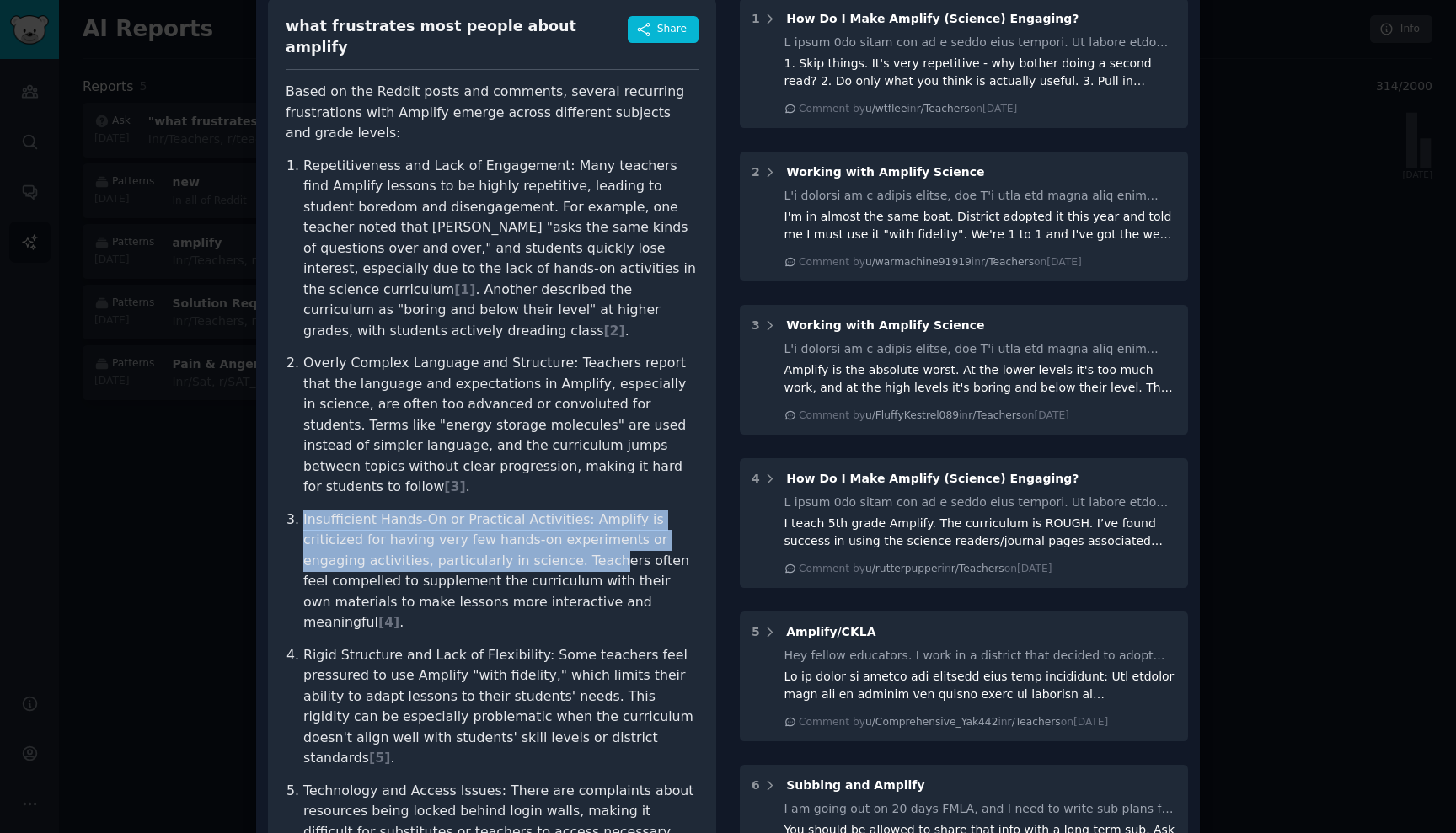
drag, startPoint x: 463, startPoint y: 445, endPoint x: 479, endPoint y: 487, distance: 44.9
click at [479, 487] on ol "Repetitiveness and Lack of Engagement: Many teachers find Amplify lessons to be…" at bounding box center [492, 520] width 413 height 729
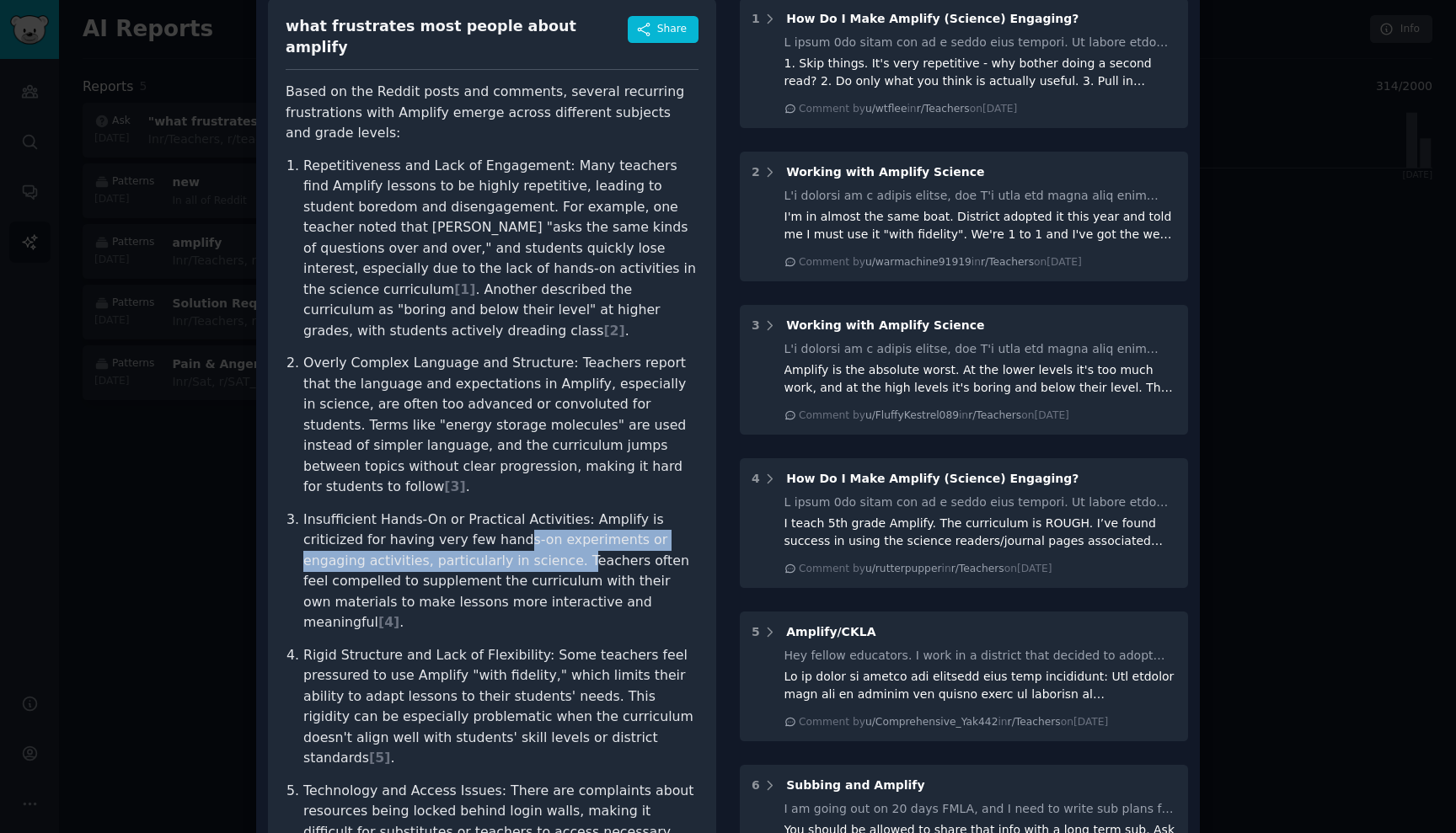
drag, startPoint x: 446, startPoint y: 480, endPoint x: 446, endPoint y: 488, distance: 8.0
click at [446, 510] on p "Insufficient Hands-On or Practical Activities: Amplify is criticized for having…" at bounding box center [501, 572] width 395 height 124
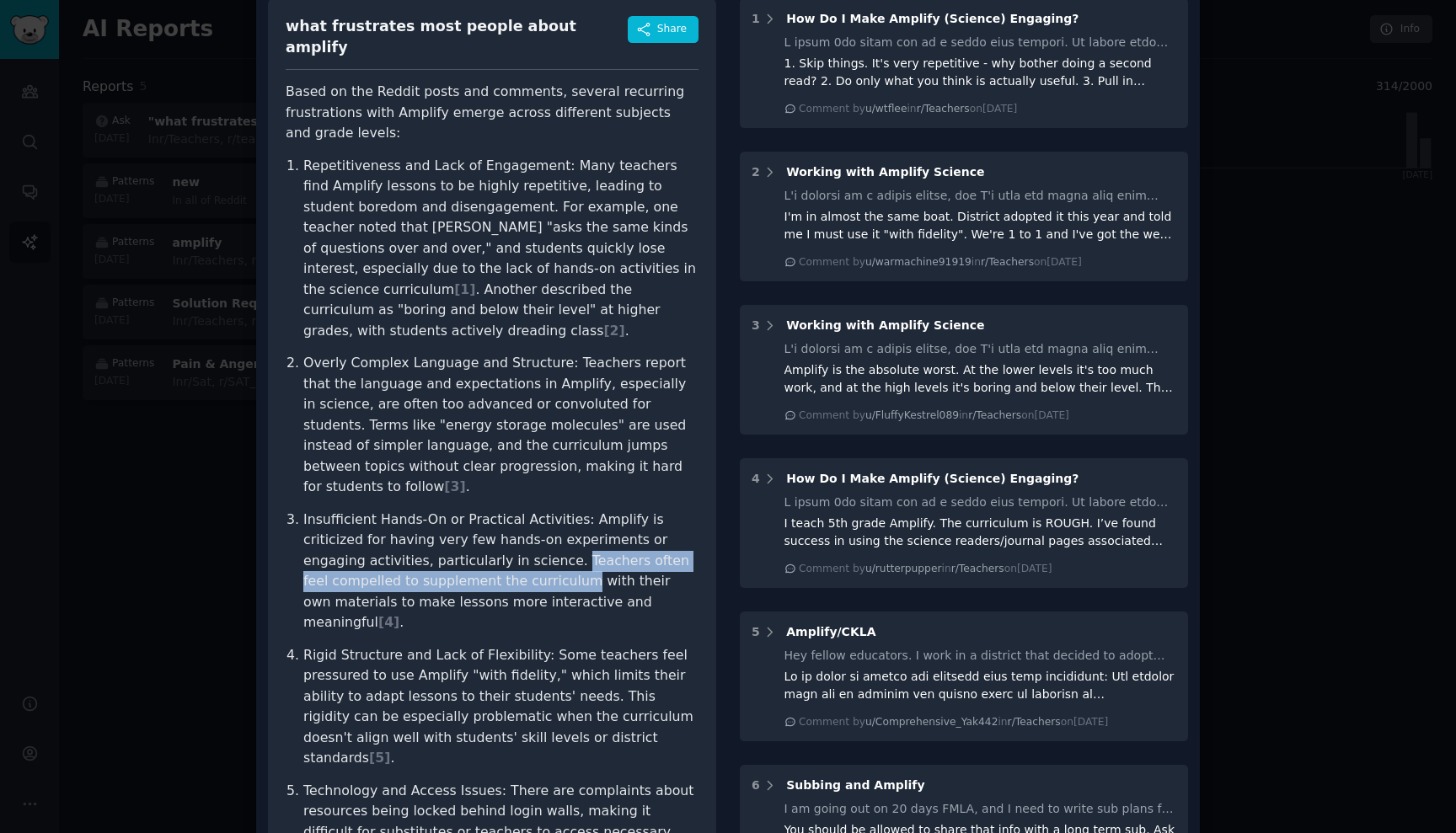
drag, startPoint x: 446, startPoint y: 488, endPoint x: 454, endPoint y: 515, distance: 28.2
click at [454, 515] on p "Insufficient Hands-On or Practical Activities: Amplify is criticized for having…" at bounding box center [501, 572] width 395 height 124
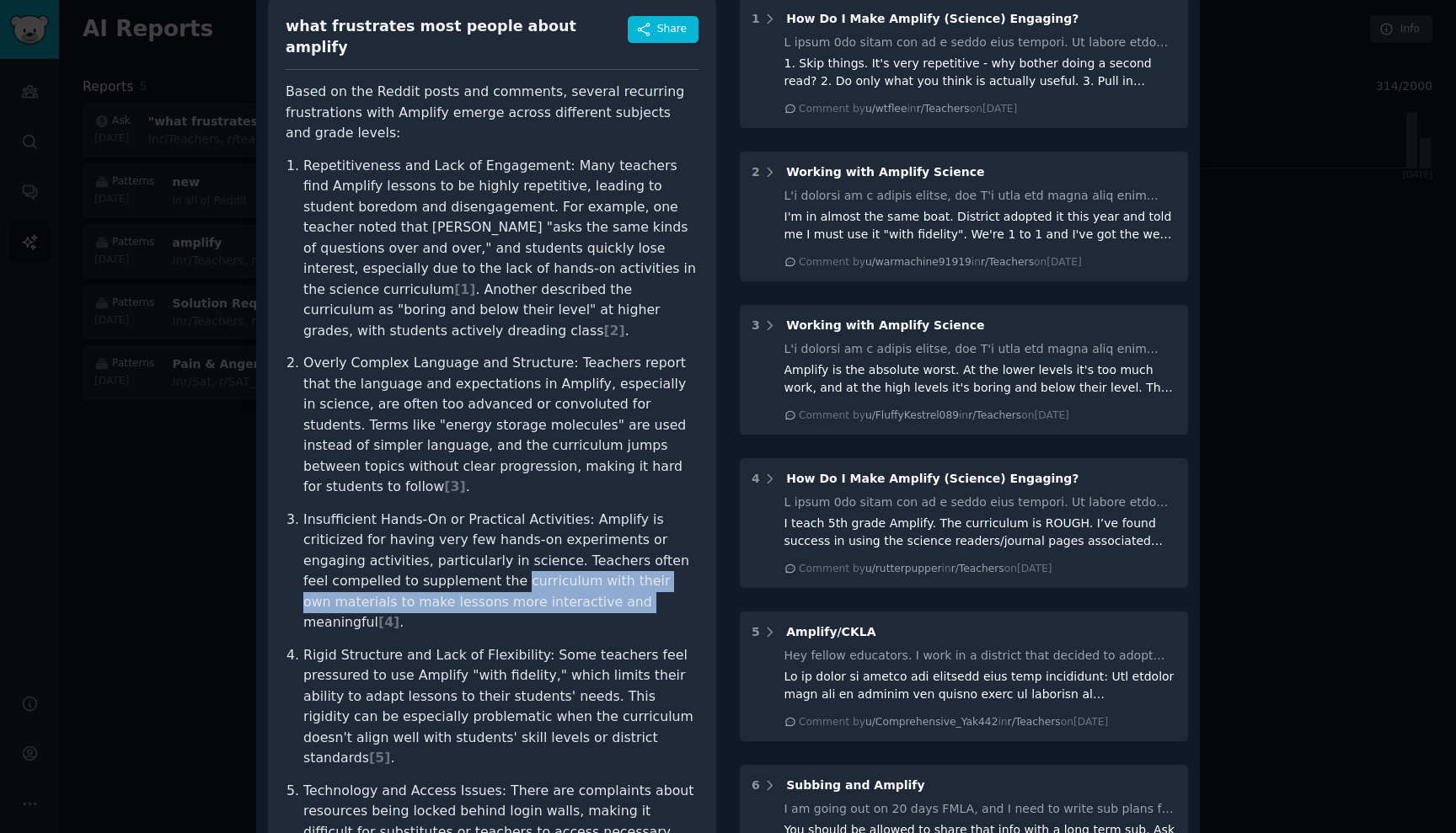
drag, startPoint x: 454, startPoint y: 515, endPoint x: 470, endPoint y: 536, distance: 26.4
click at [470, 536] on p "Insufficient Hands-On or Practical Activities: Amplify is criticized for having…" at bounding box center [501, 572] width 395 height 124
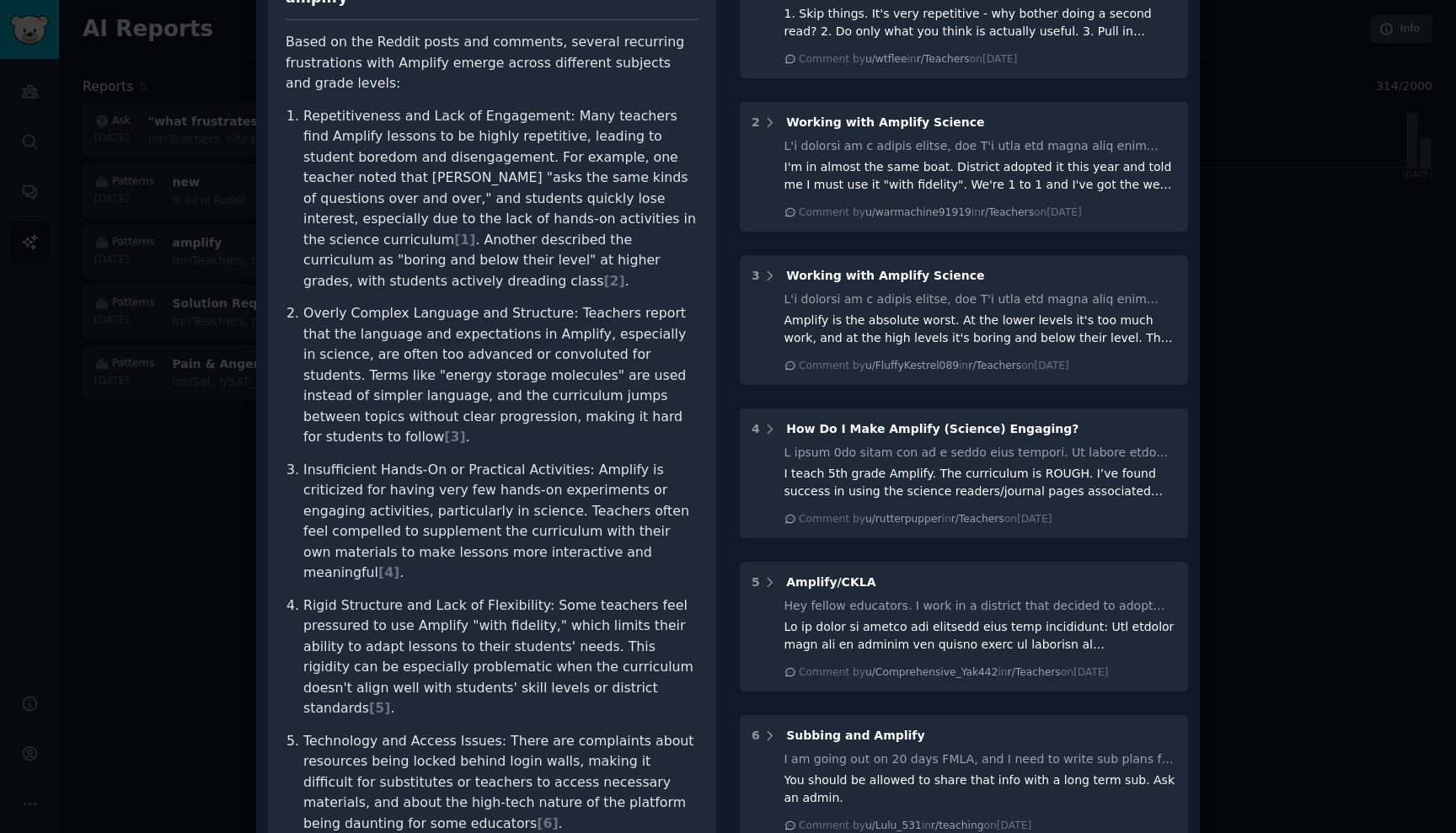
scroll to position [147, 0]
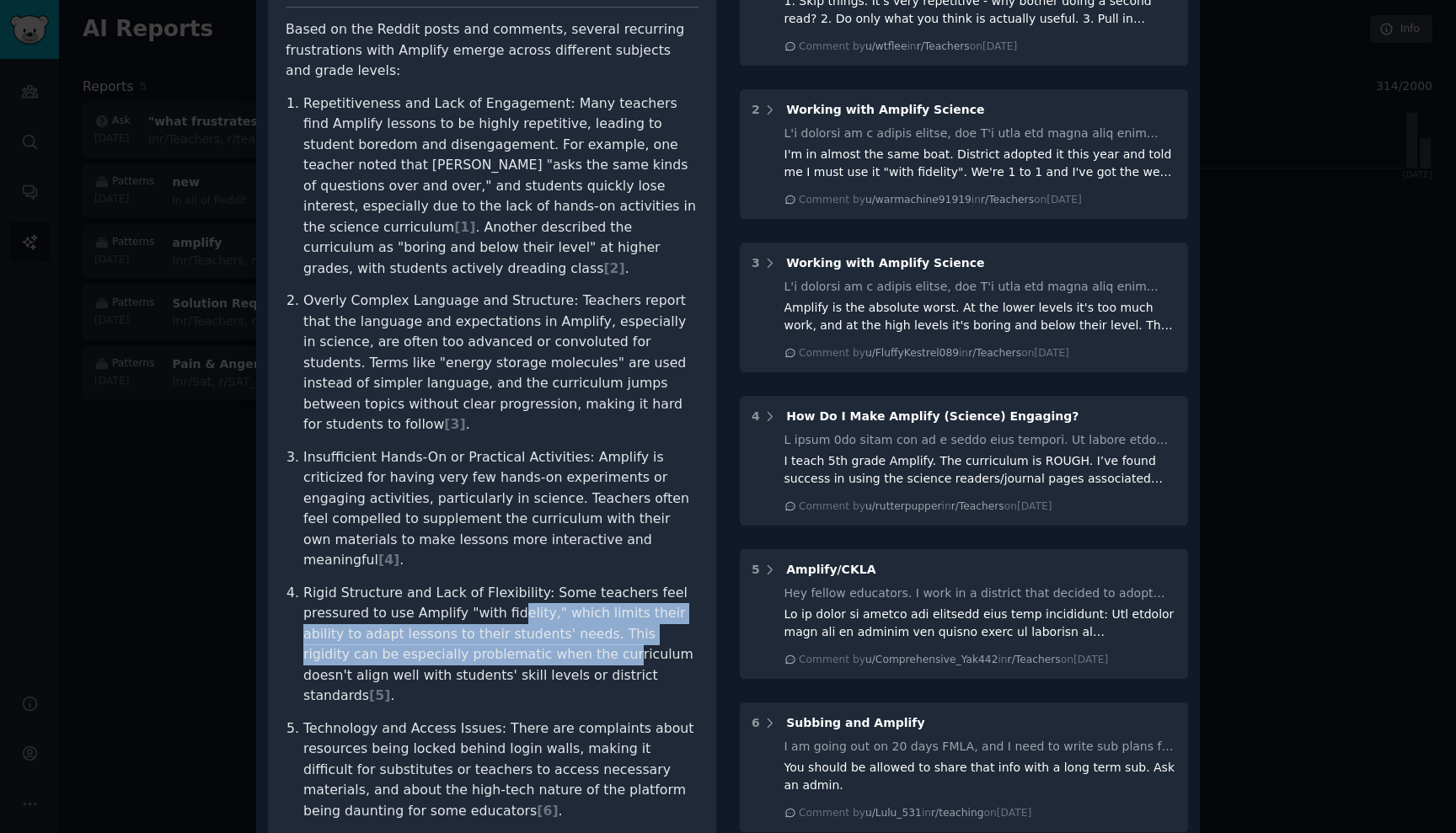
drag, startPoint x: 501, startPoint y: 528, endPoint x: 519, endPoint y: 568, distance: 43.9
click at [519, 583] on p "Rigid Structure and Lack of Flexibility: Some teachers feel pressured to use Am…" at bounding box center [501, 645] width 395 height 124
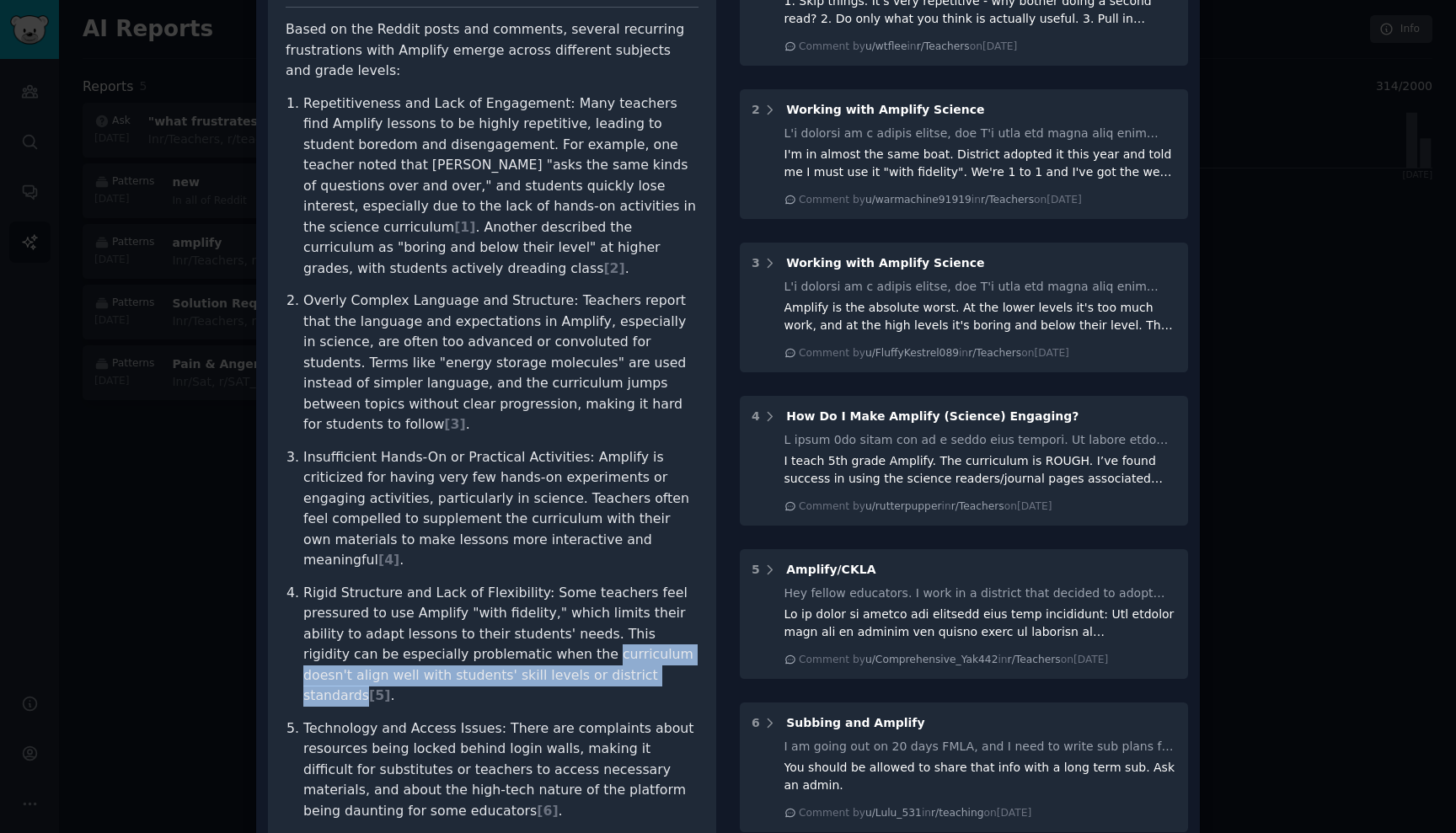
drag, startPoint x: 519, startPoint y: 568, endPoint x: 523, endPoint y: 589, distance: 21.4
click at [523, 589] on p "Rigid Structure and Lack of Flexibility: Some teachers feel pressured to use Am…" at bounding box center [501, 645] width 395 height 124
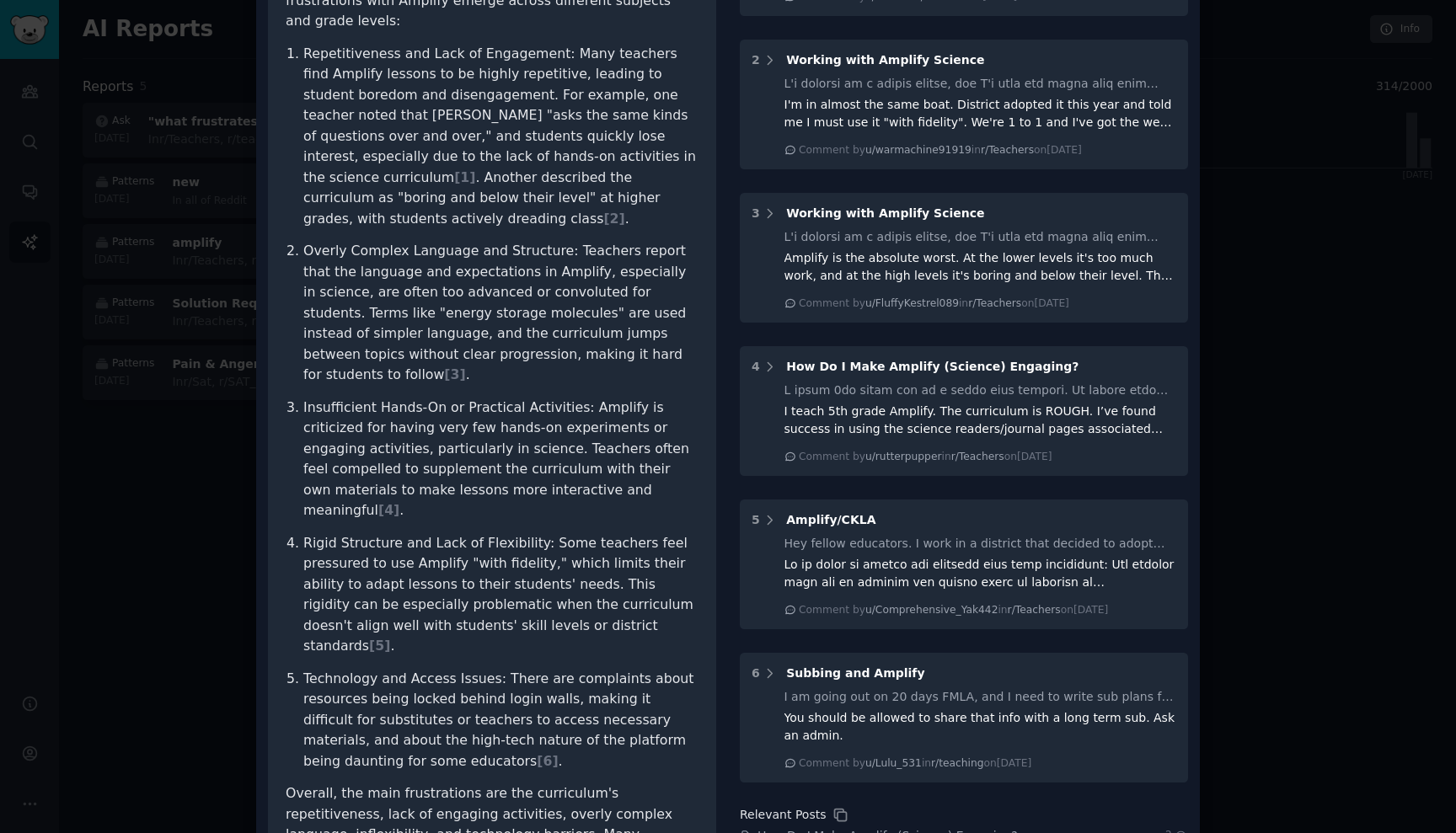
scroll to position [212, 0]
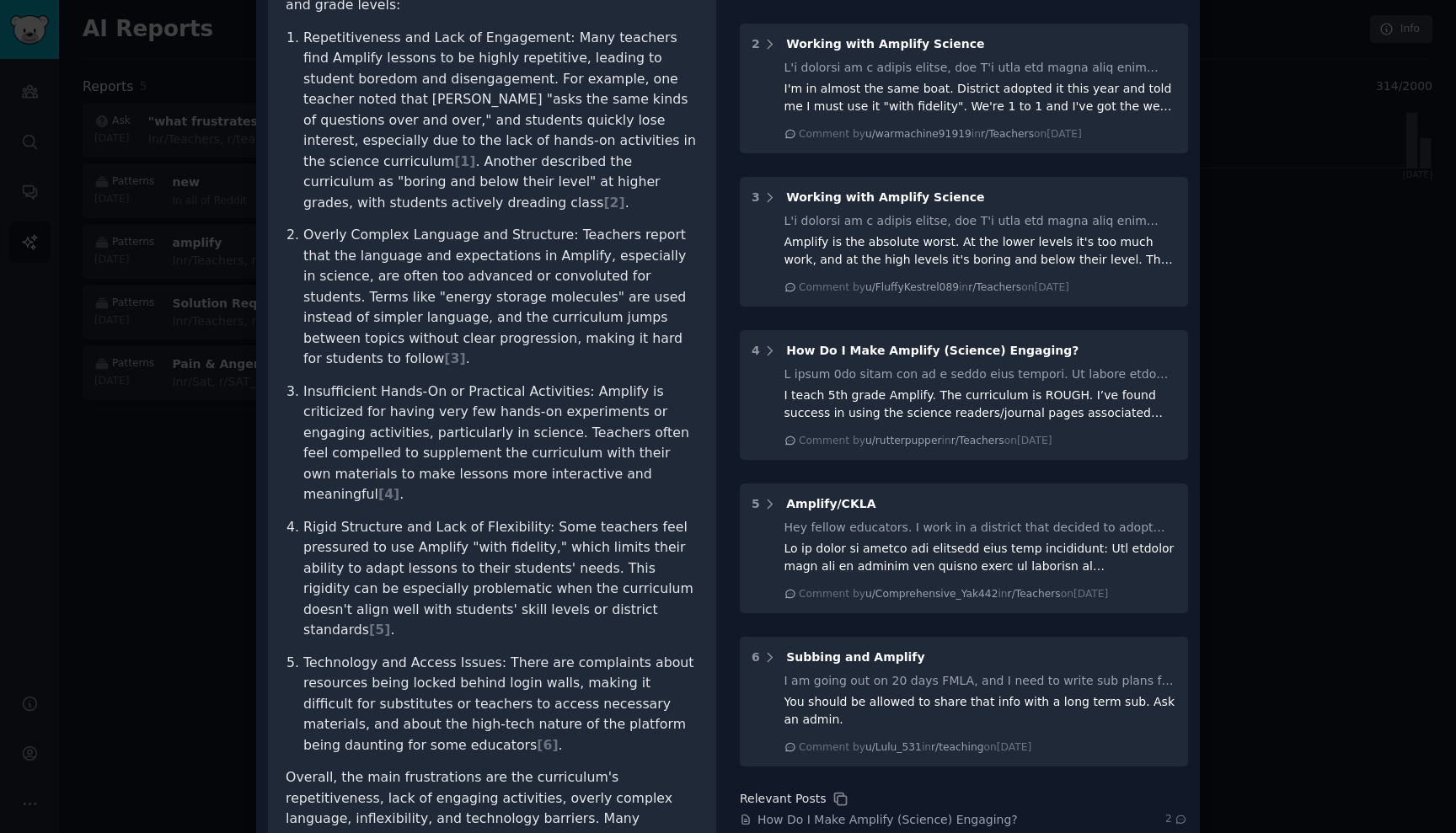
click at [557, 653] on p "Technology and Access Issues: There are complaints about resources being locked…" at bounding box center [501, 705] width 395 height 104
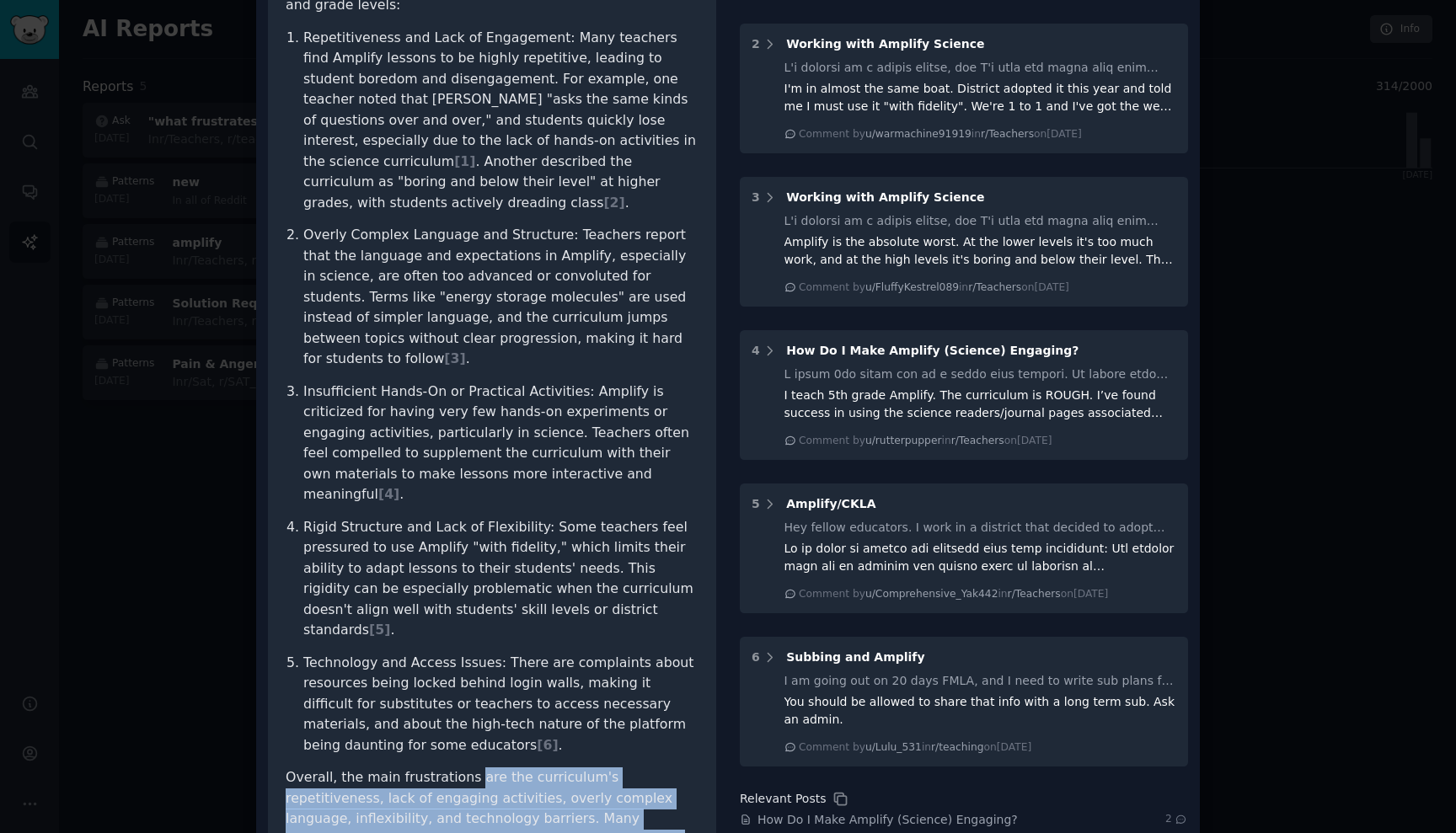
drag, startPoint x: 464, startPoint y: 668, endPoint x: 553, endPoint y: 716, distance: 101.1
click at [553, 768] on p "Overall, the main frustrations are the curriculum's repetitiveness, lack of eng…" at bounding box center [492, 819] width 413 height 104
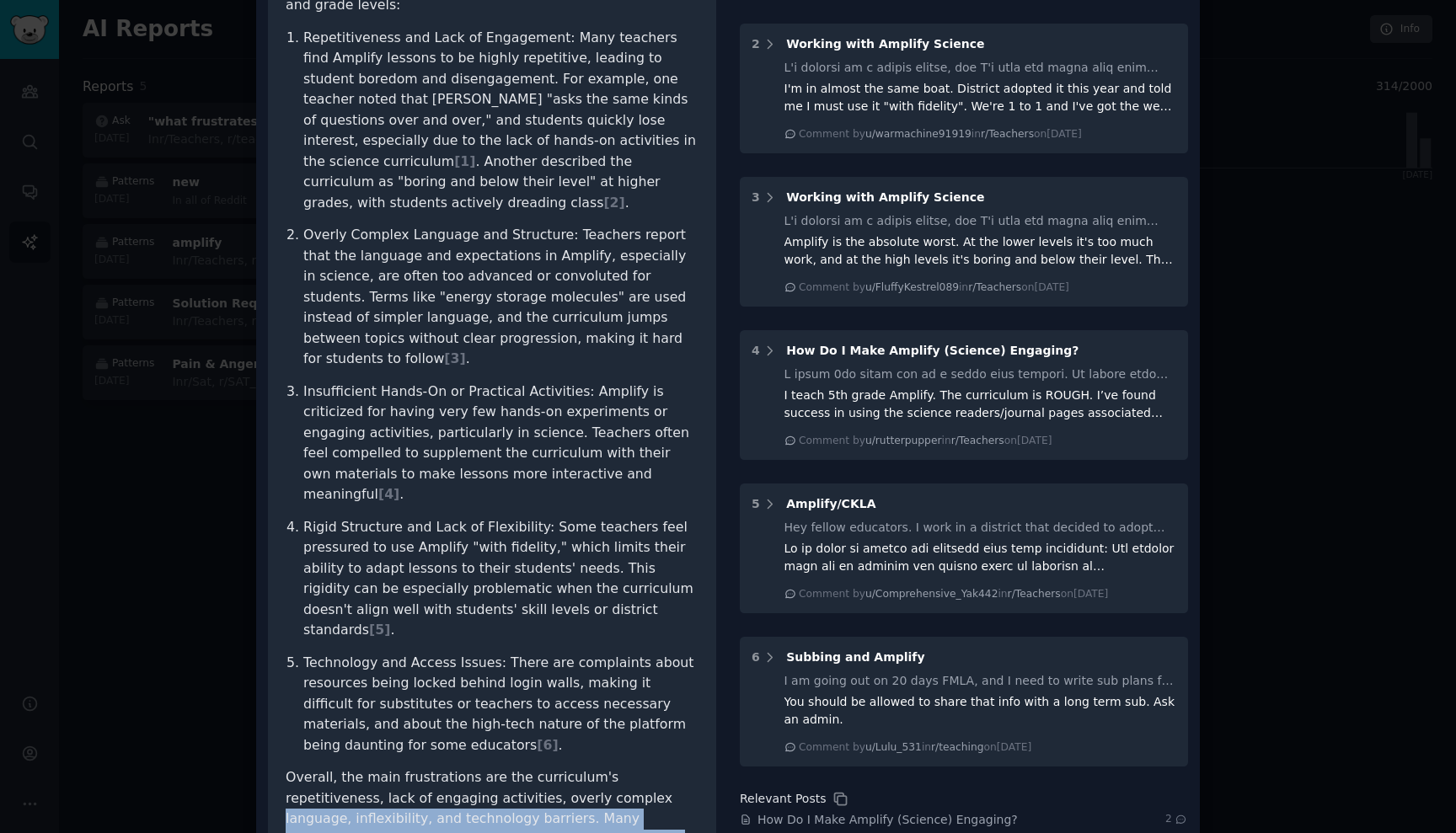
drag, startPoint x: 537, startPoint y: 689, endPoint x: 567, endPoint y: 723, distance: 45.3
click at [567, 768] on p "Overall, the main frustrations are the curriculum's repetitiveness, lack of eng…" at bounding box center [492, 819] width 413 height 104
click at [242, 629] on div at bounding box center [728, 416] width 1456 height 833
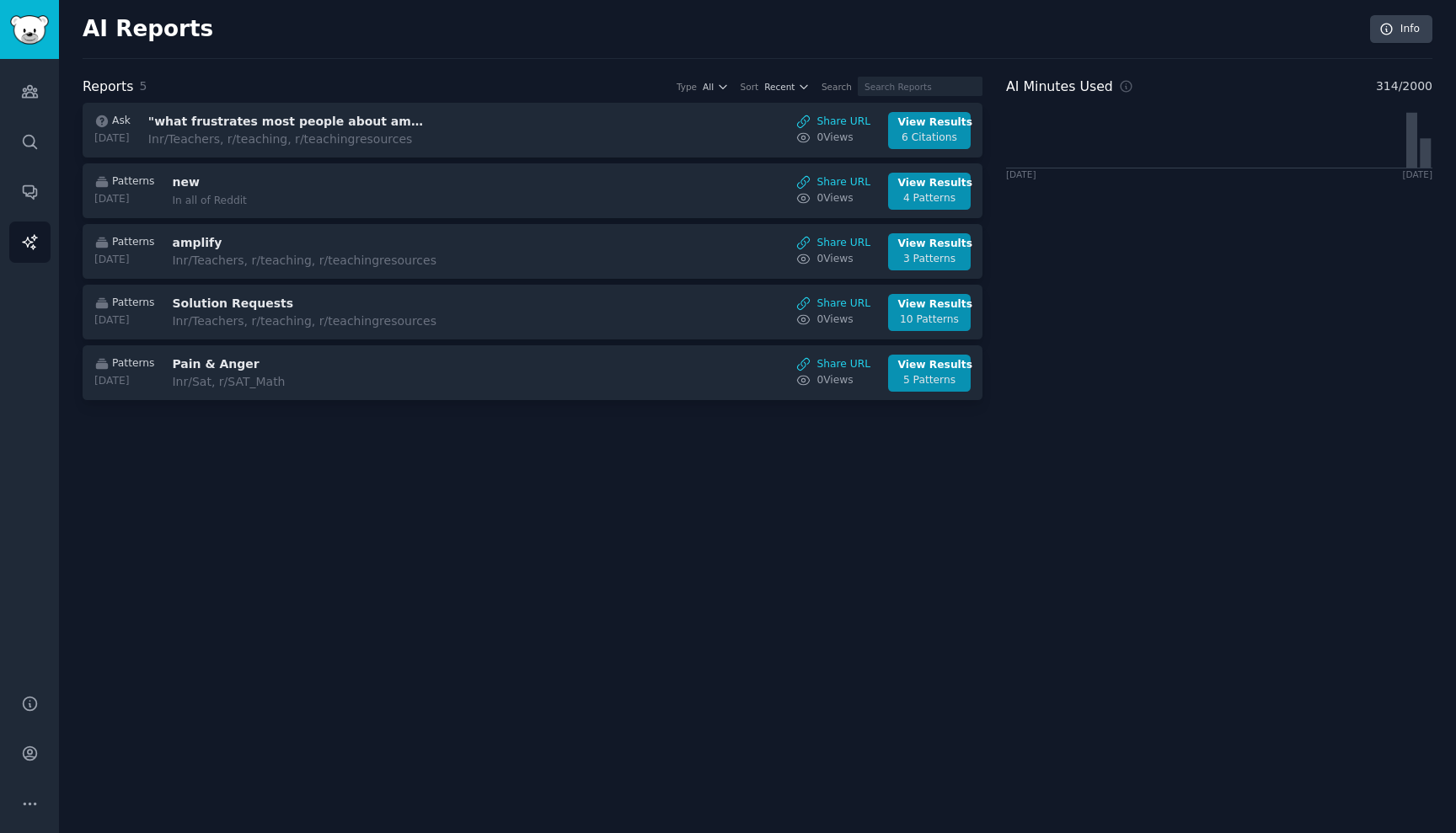
click at [242, 629] on div "AI Reports Info Reports 5 Type All Sort Recent Search Ask [DATE] "what frustrat…" at bounding box center [757, 416] width 1397 height 833
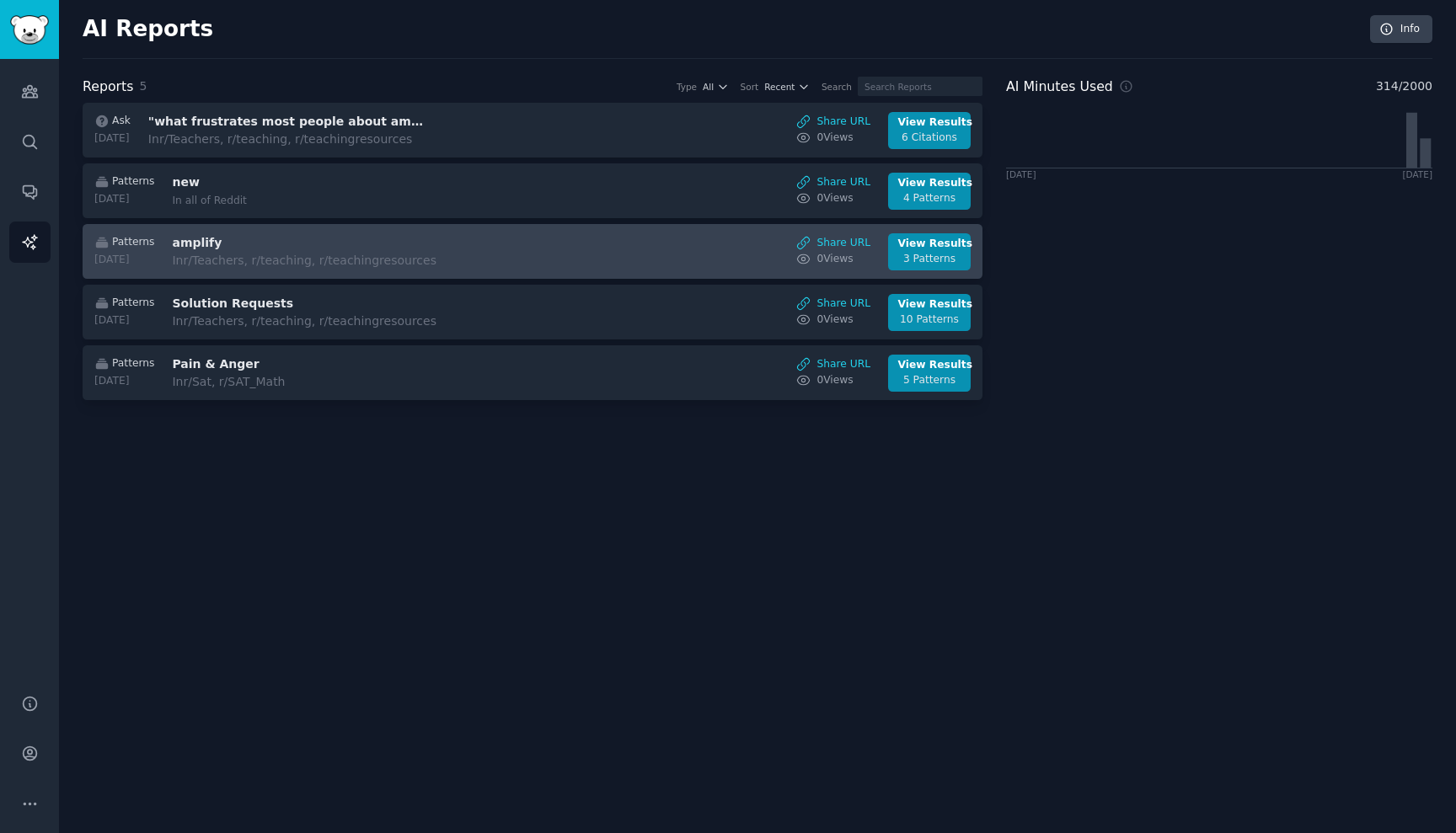
click at [301, 252] on div "In r/Teachers, r/teaching, r/teachingresources" at bounding box center [313, 260] width 283 height 18
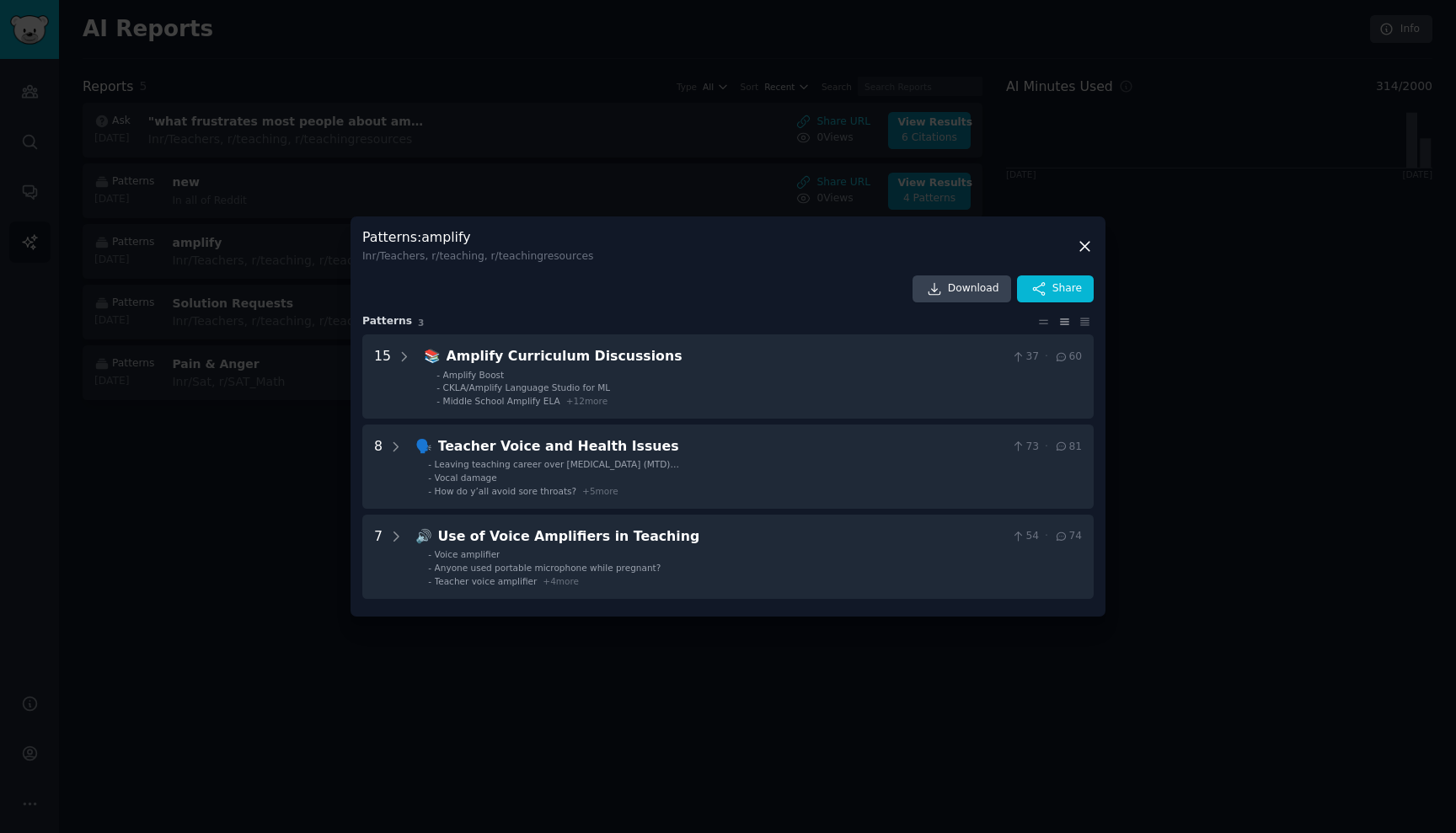
click at [268, 420] on div at bounding box center [728, 416] width 1456 height 833
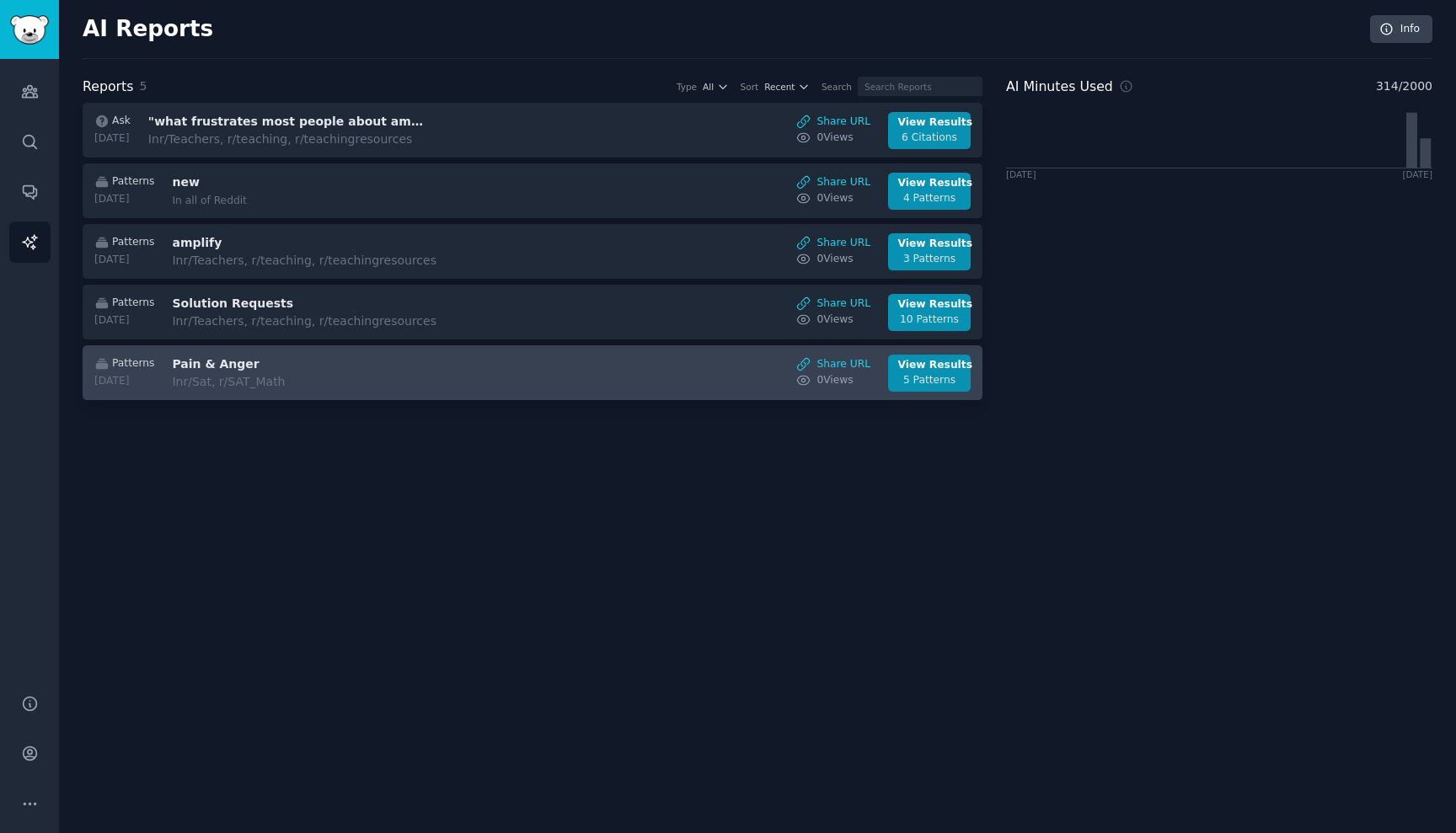
click at [277, 382] on div "In r/Sat, r/SAT_Math" at bounding box center [313, 382] width 283 height 18
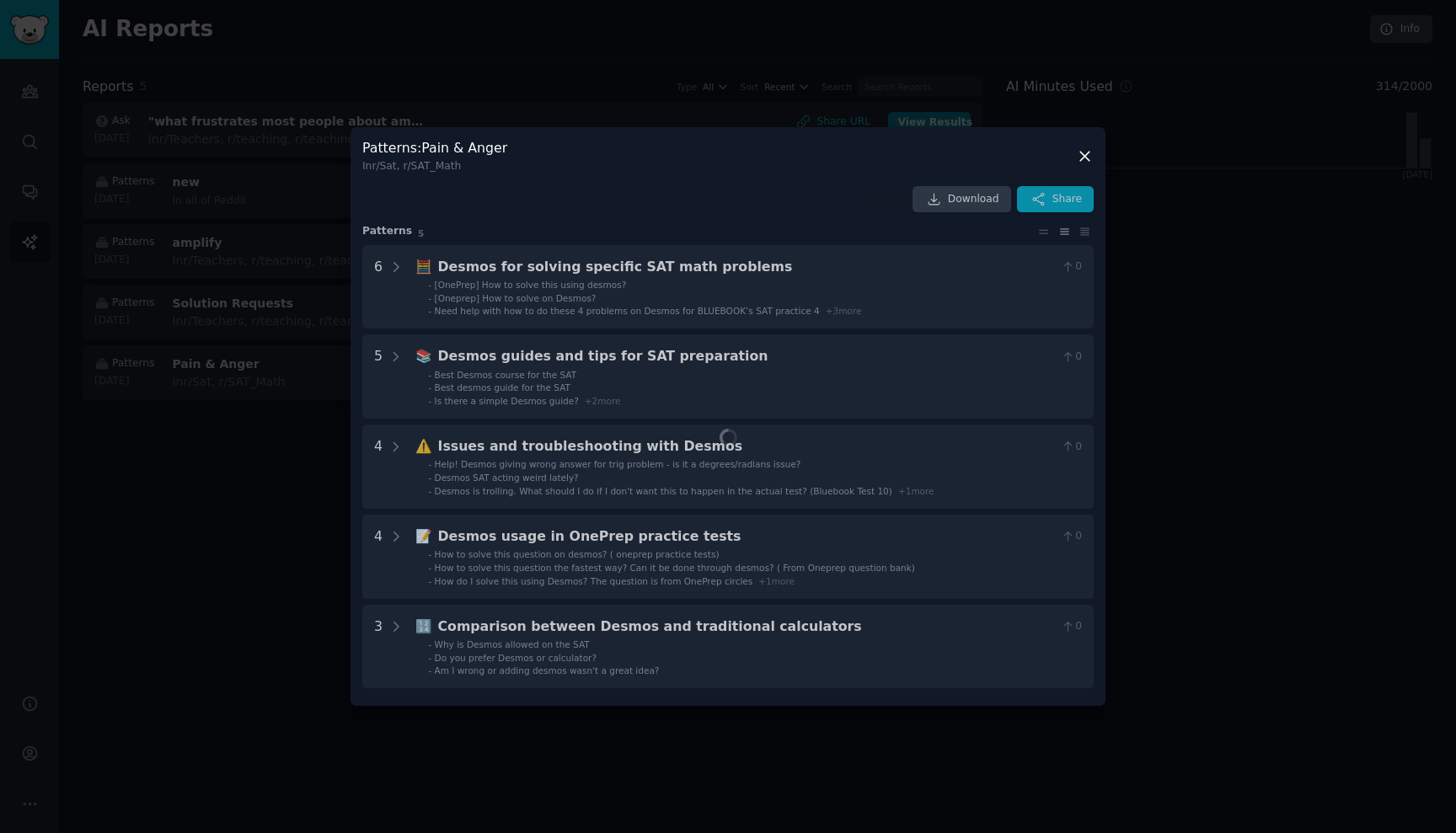
click at [185, 439] on div at bounding box center [728, 416] width 1456 height 833
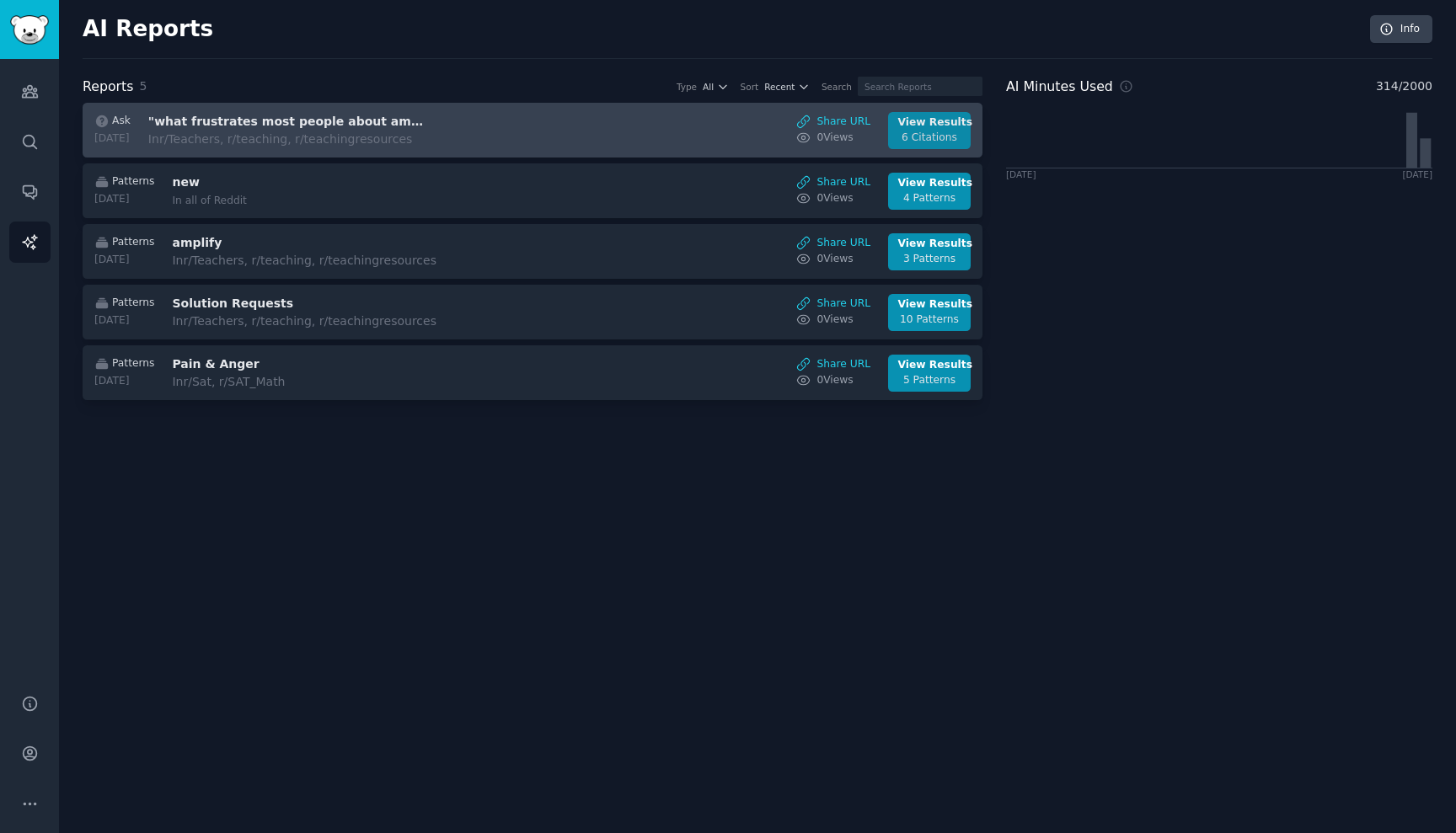
click at [912, 131] on div "6 Citations" at bounding box center [930, 138] width 64 height 15
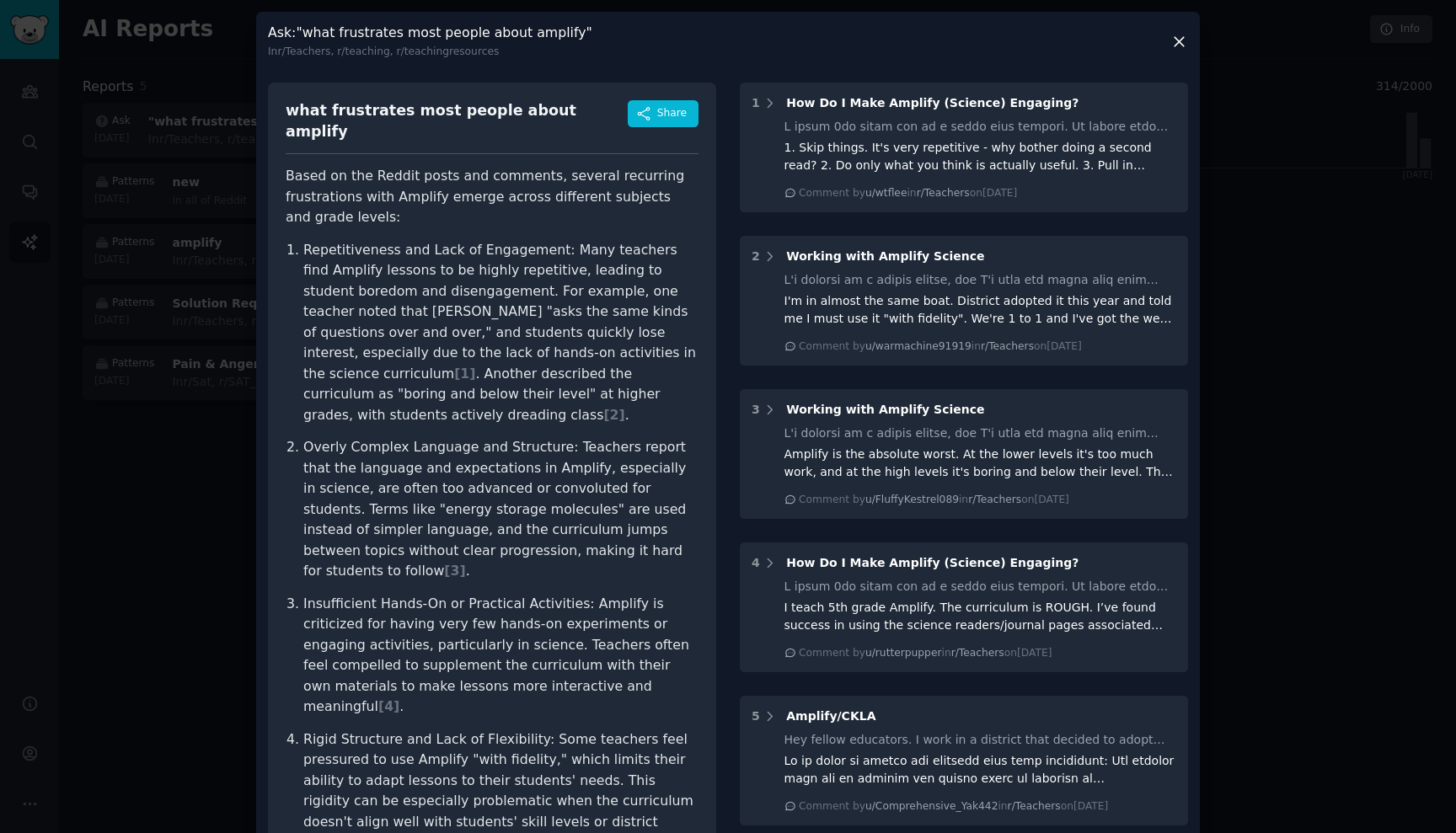
click at [1280, 245] on div at bounding box center [728, 416] width 1456 height 833
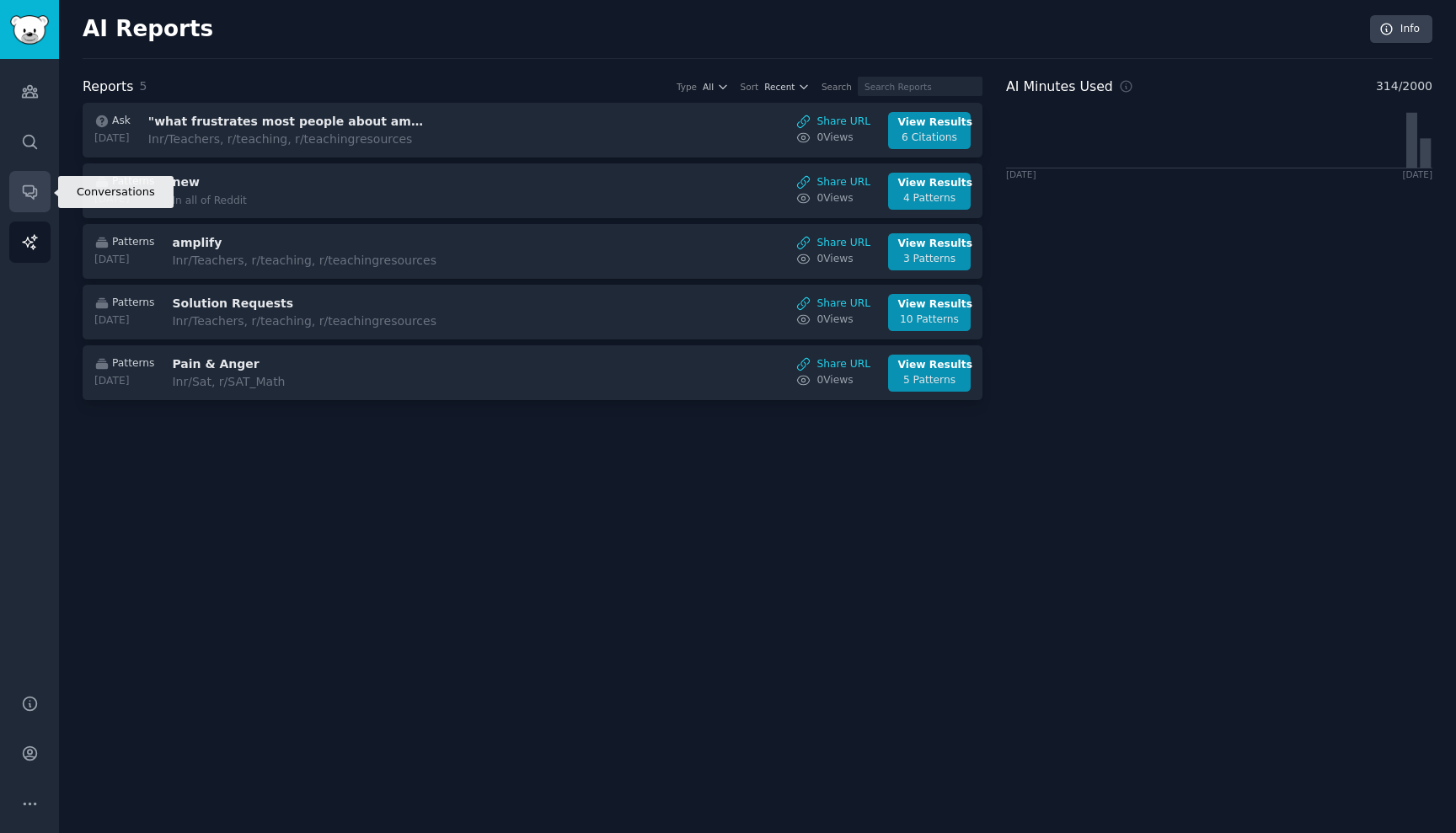
click at [27, 191] on icon "Sidebar" at bounding box center [30, 192] width 18 height 18
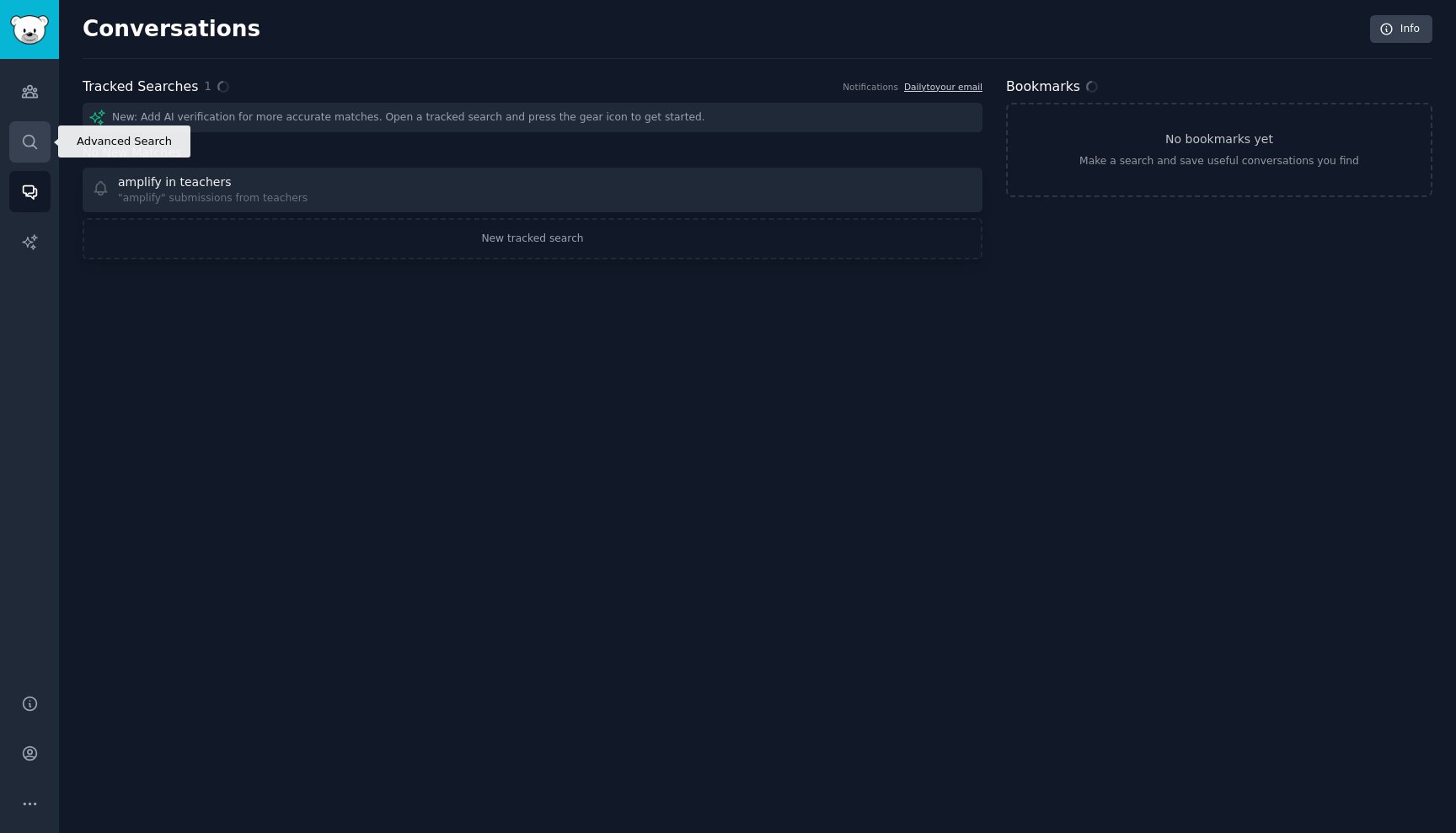
click at [27, 144] on icon "Sidebar" at bounding box center [30, 142] width 18 height 18
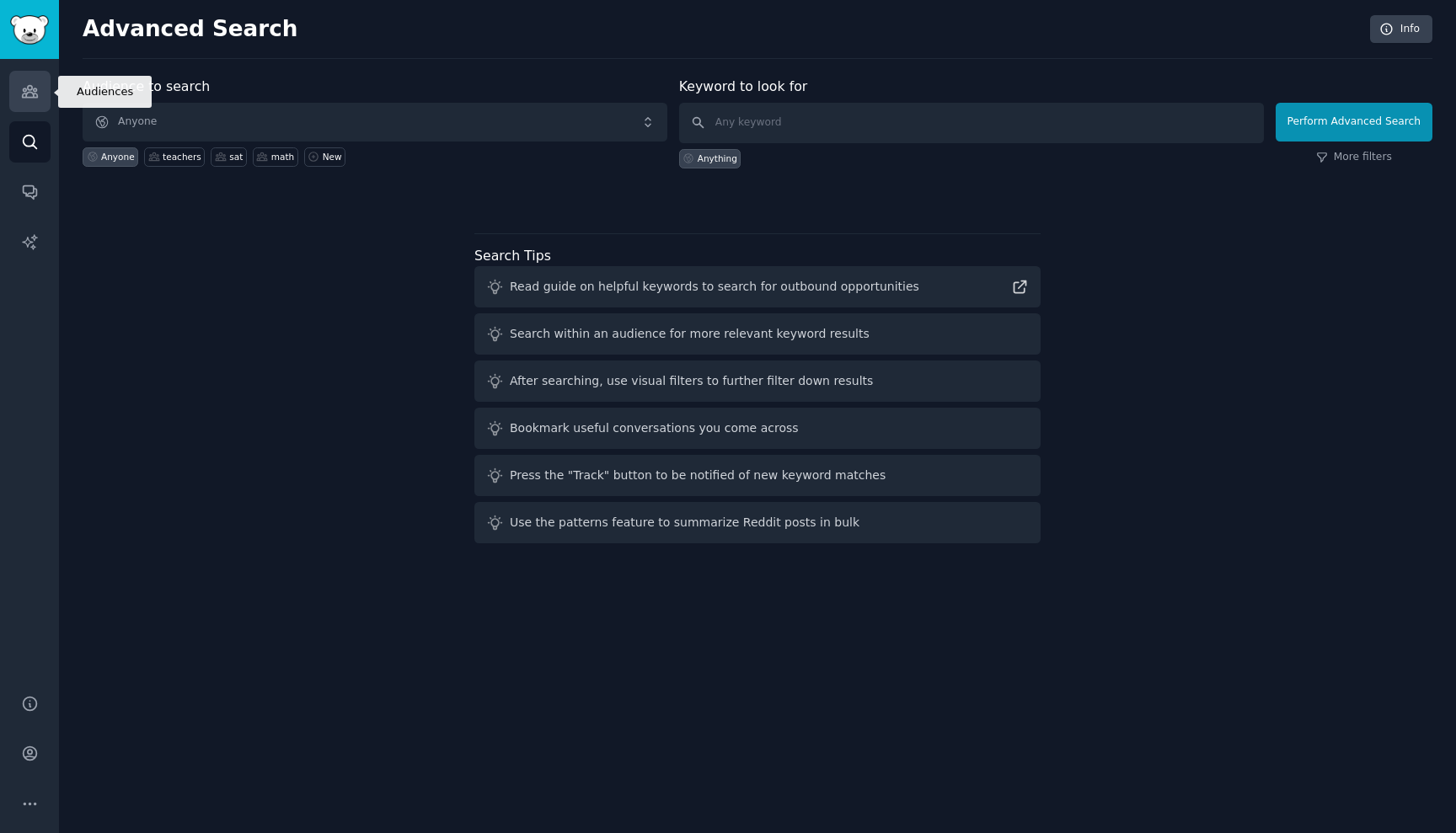
click at [30, 95] on icon "Sidebar" at bounding box center [30, 91] width 18 height 18
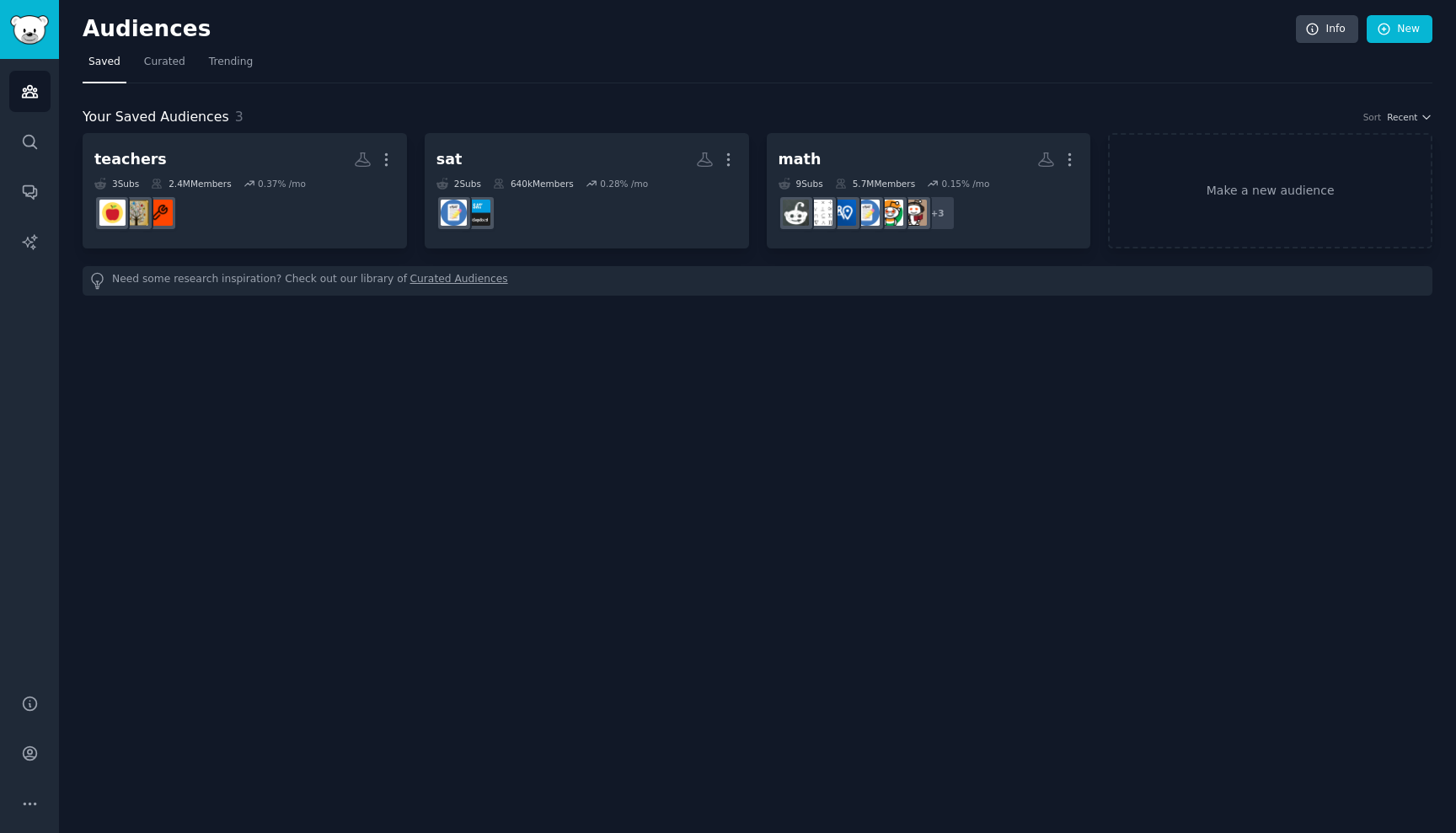
click at [361, 336] on div "Audiences Info New Saved Curated Trending Your Saved Audiences 3 Sort Recent te…" at bounding box center [757, 416] width 1397 height 833
